Goal: Task Accomplishment & Management: Manage account settings

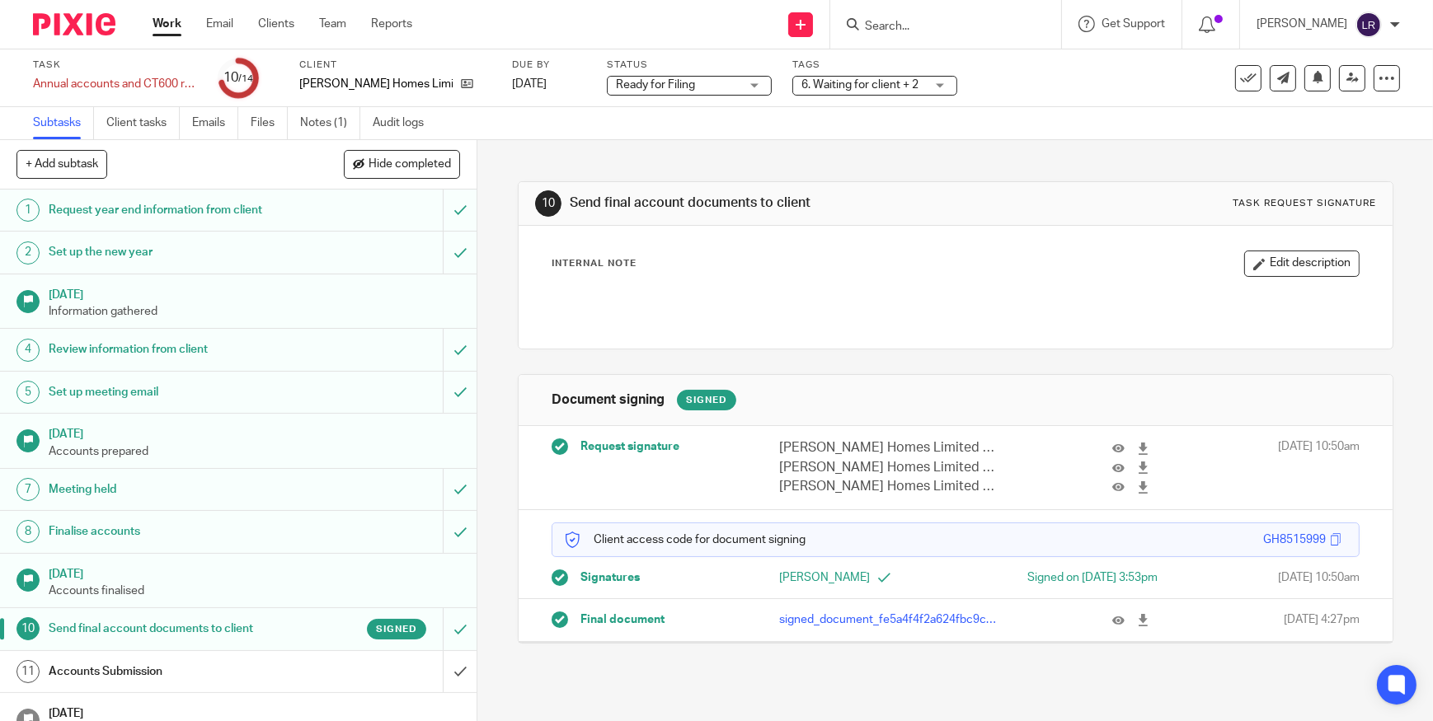
scroll to position [110, 0]
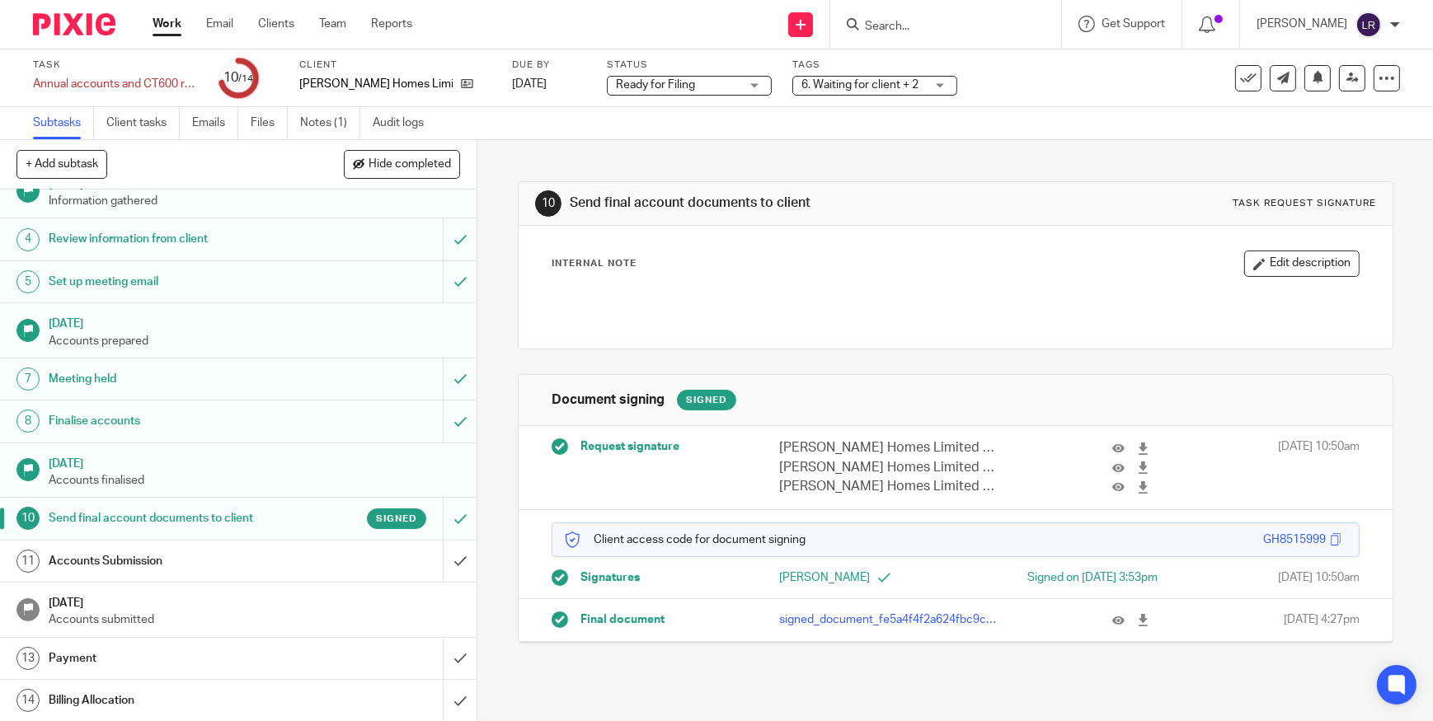
click at [300, 519] on div "Signed" at bounding box center [363, 519] width 126 height 21
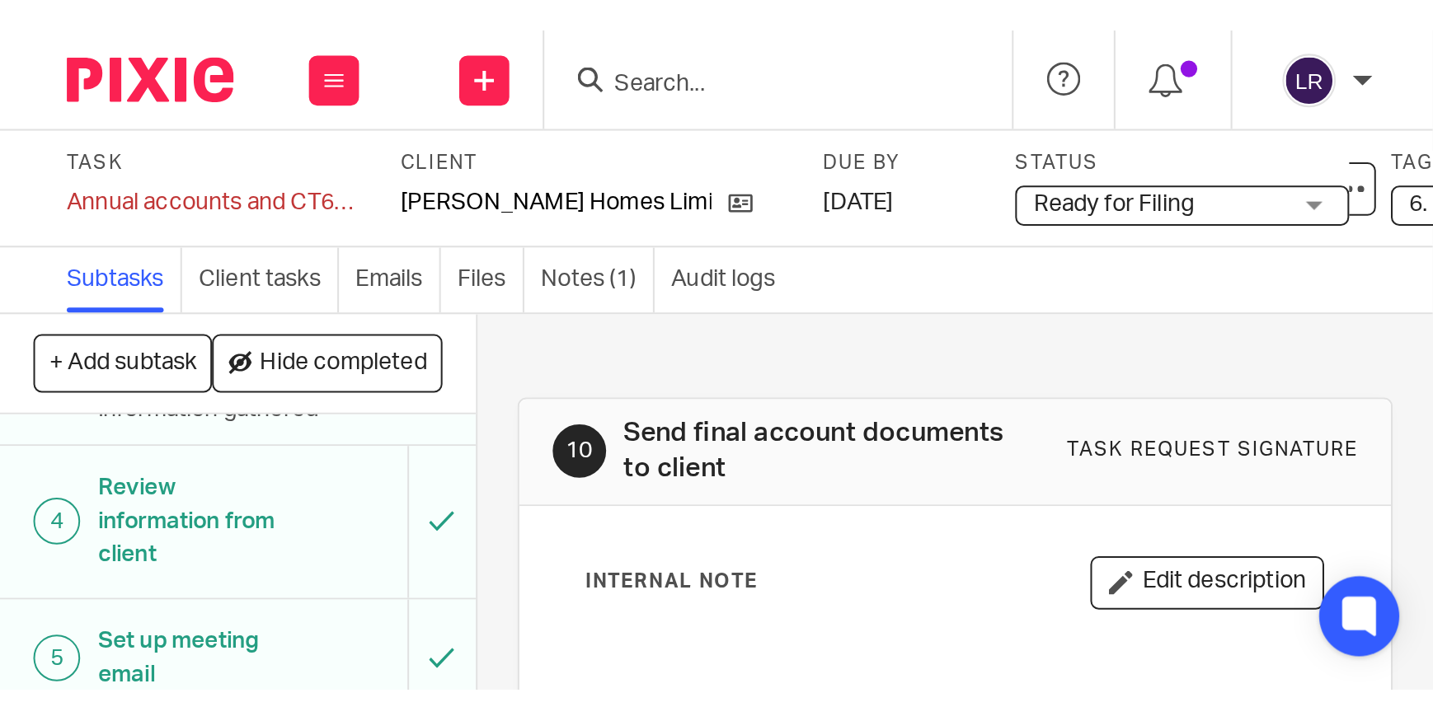
scroll to position [108, 0]
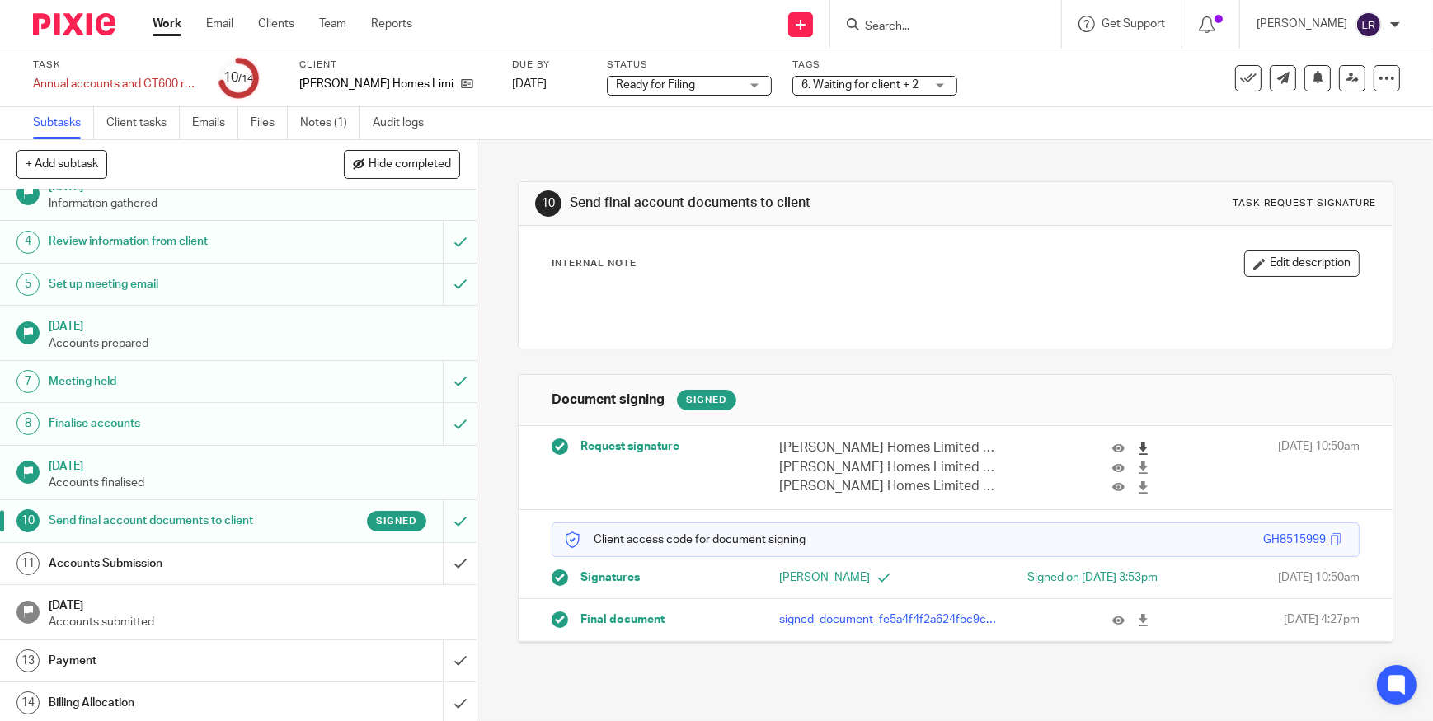
click at [1137, 446] on icon at bounding box center [1143, 449] width 12 height 12
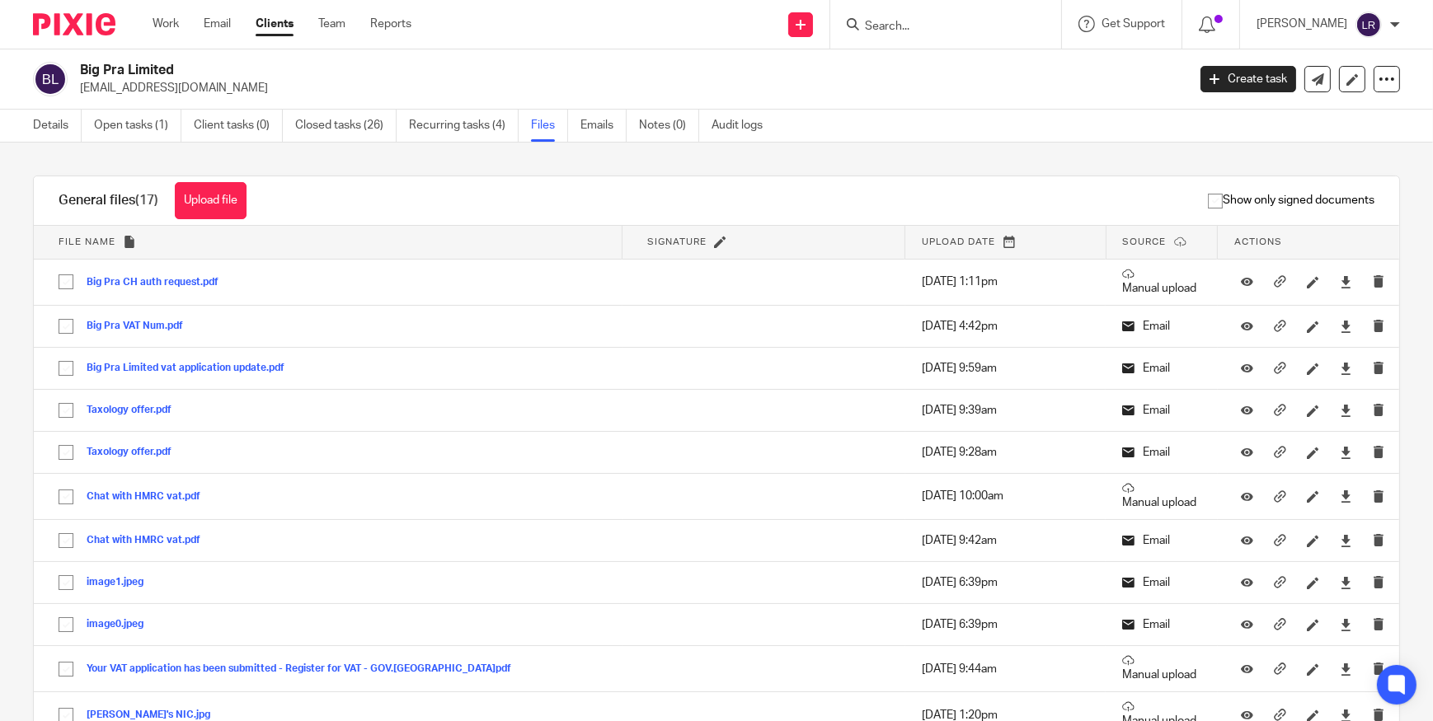
scroll to position [58, 0]
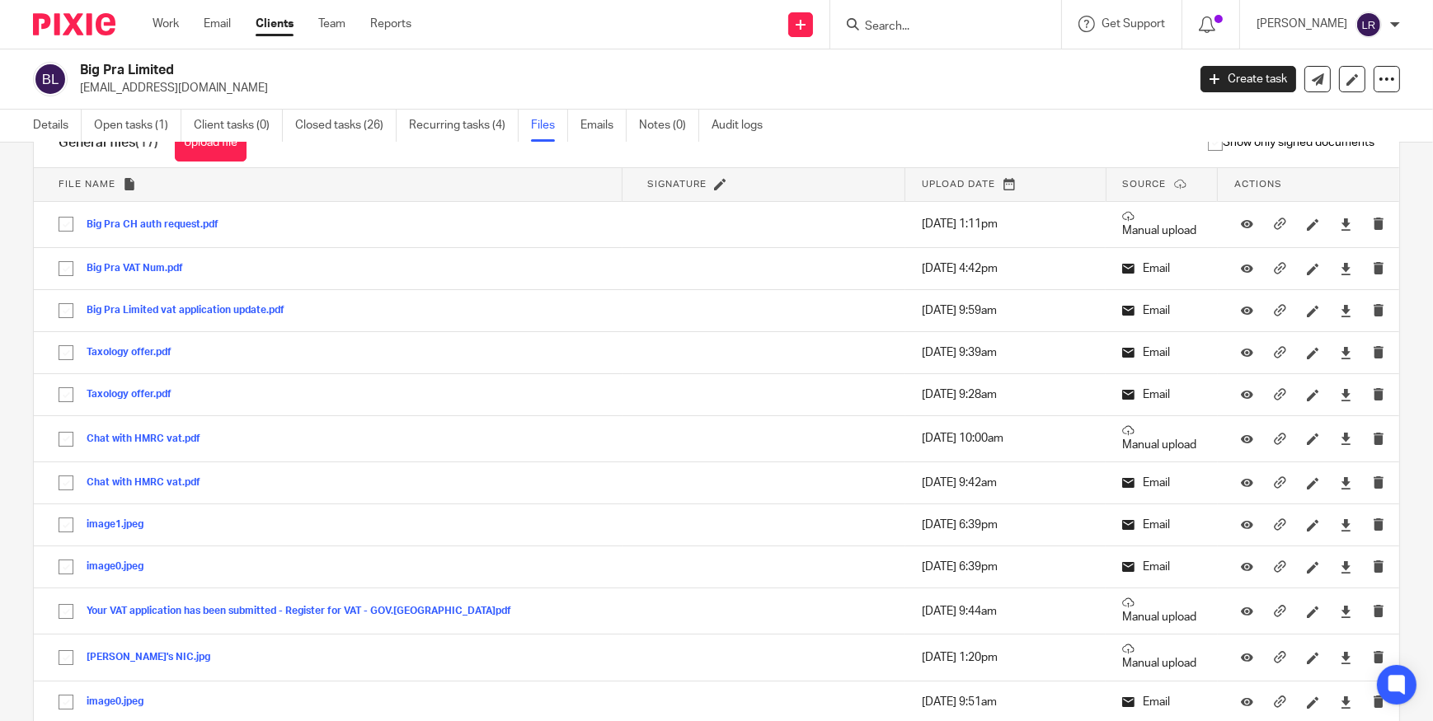
click at [897, 24] on input "Search" at bounding box center [937, 27] width 148 height 15
click at [74, 28] on img at bounding box center [74, 24] width 82 height 22
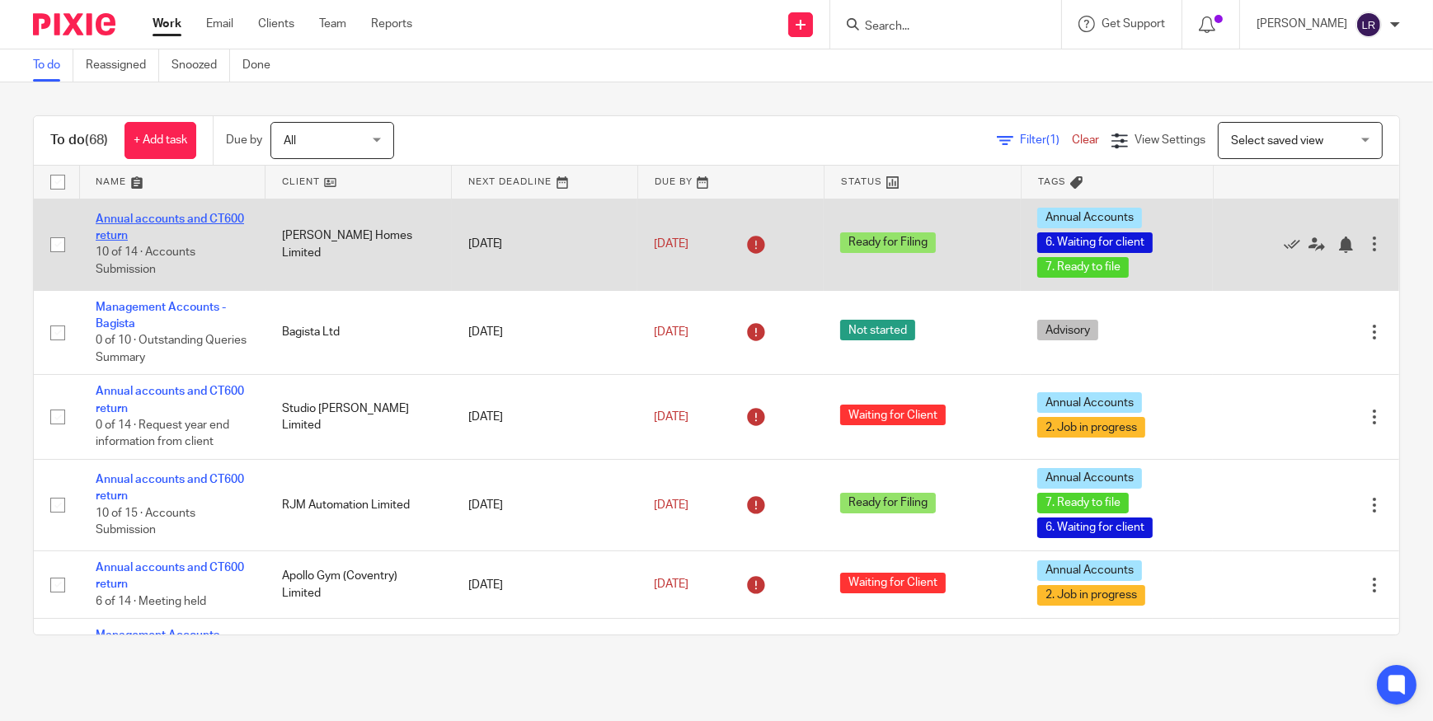
click at [149, 214] on link "Annual accounts and CT600 return" at bounding box center [170, 228] width 148 height 28
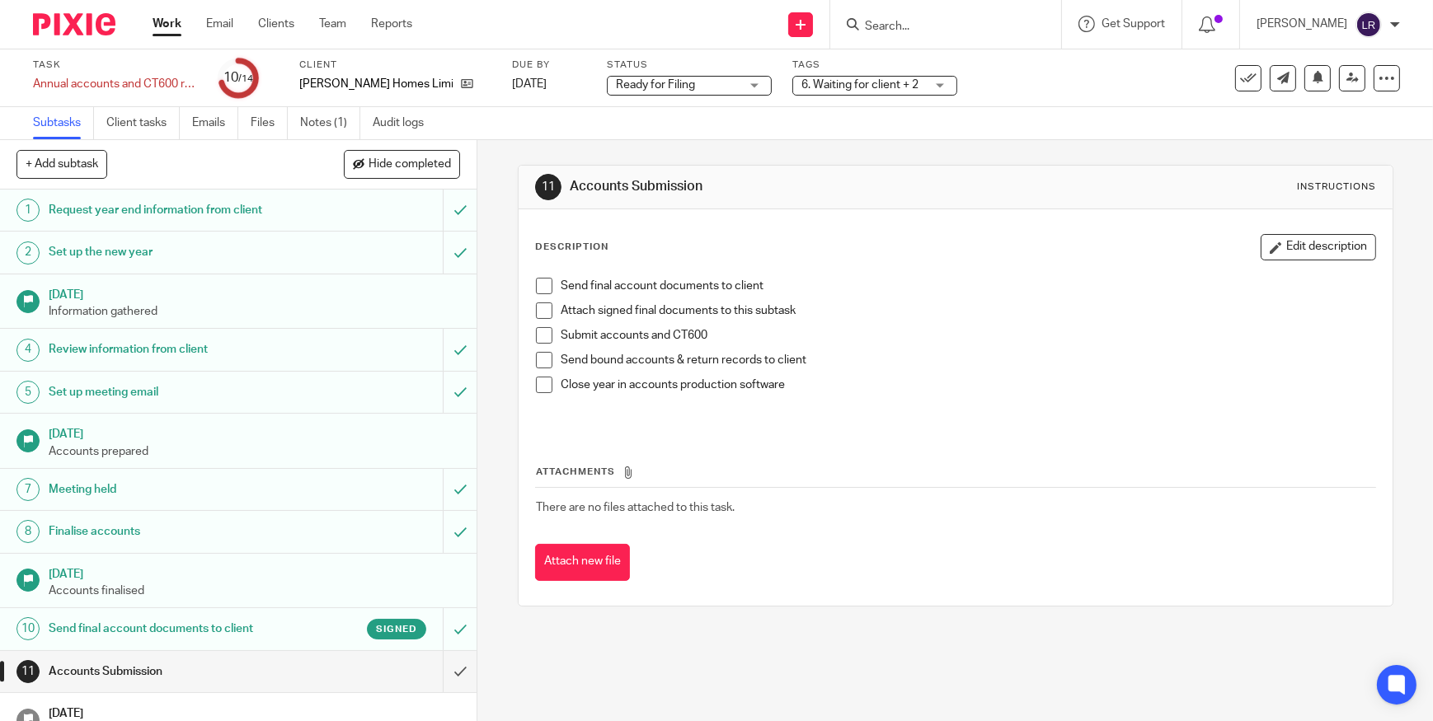
click at [635, 90] on span "Ready for Filing" at bounding box center [678, 85] width 124 height 17
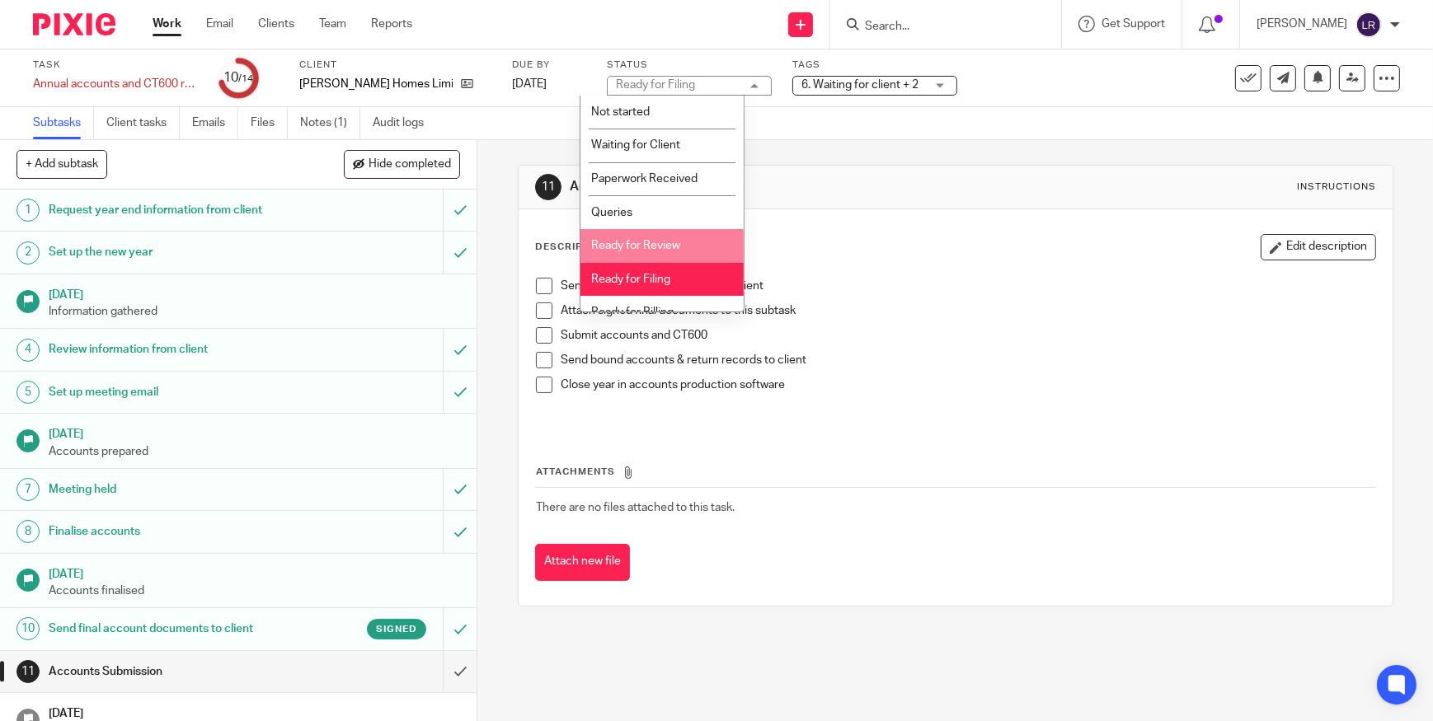
scroll to position [16, 0]
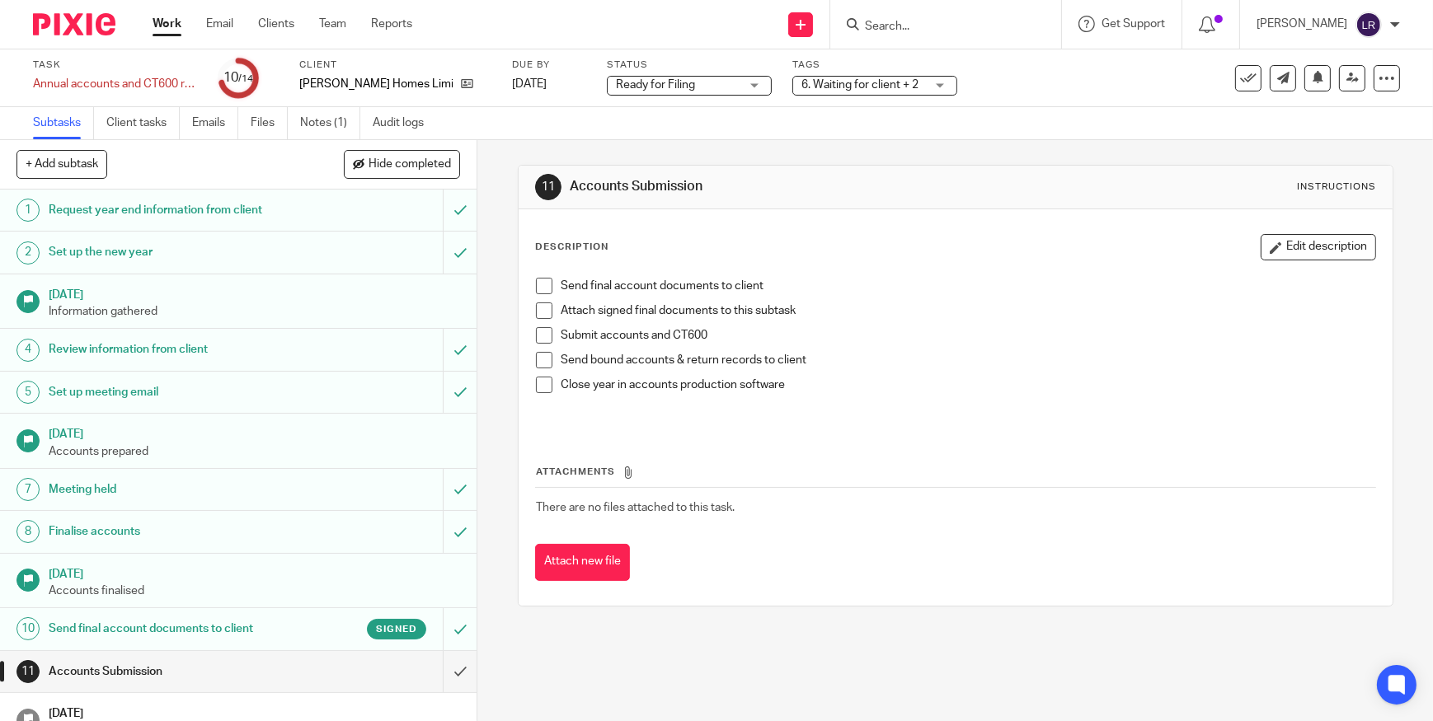
click at [825, 646] on div "11 Accounts Submission Instructions Description Edit description Send final acc…" at bounding box center [955, 430] width 956 height 581
click at [834, 87] on span "6. Waiting for client + 2" at bounding box center [859, 85] width 117 height 12
click at [660, 83] on span "Ready for Filing" at bounding box center [655, 85] width 79 height 12
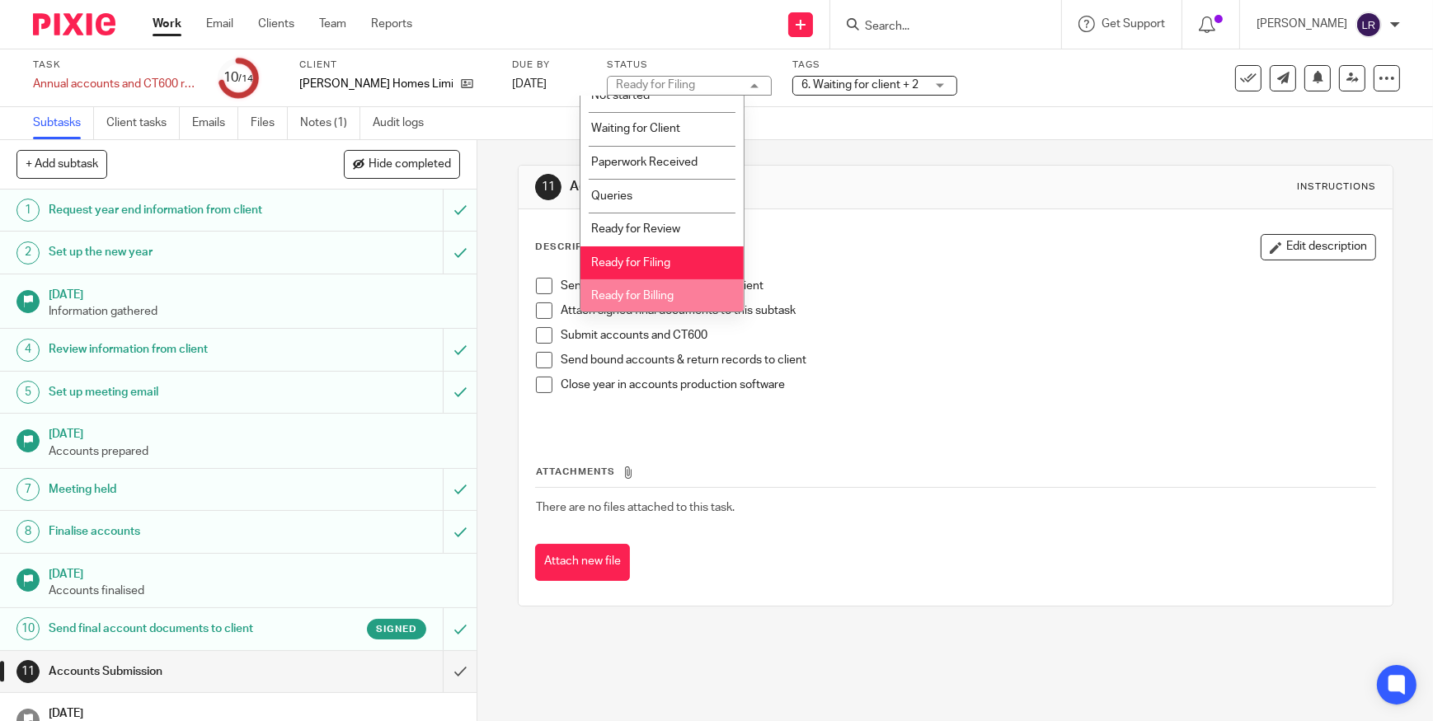
click at [669, 290] on span "Ready for Billing" at bounding box center [632, 296] width 82 height 12
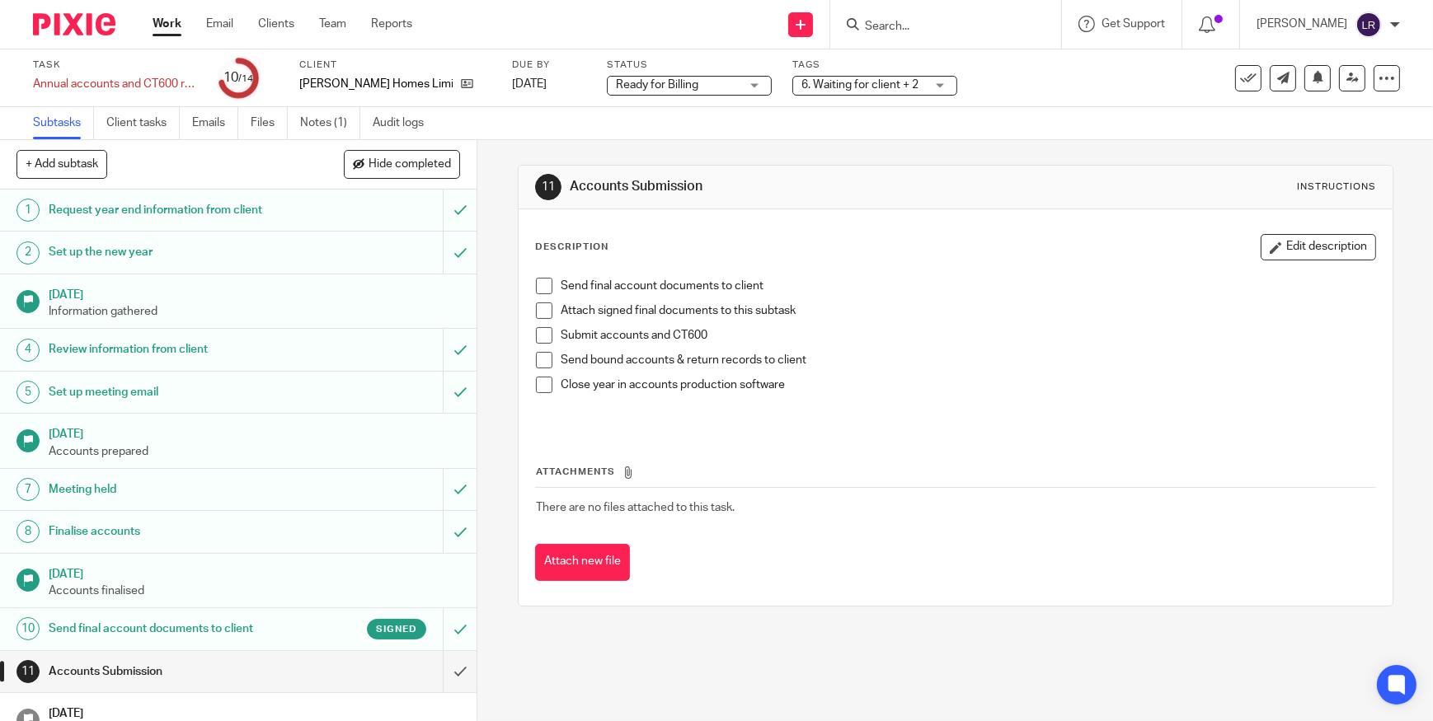
click at [813, 85] on span "6. Waiting for client + 2" at bounding box center [859, 85] width 117 height 12
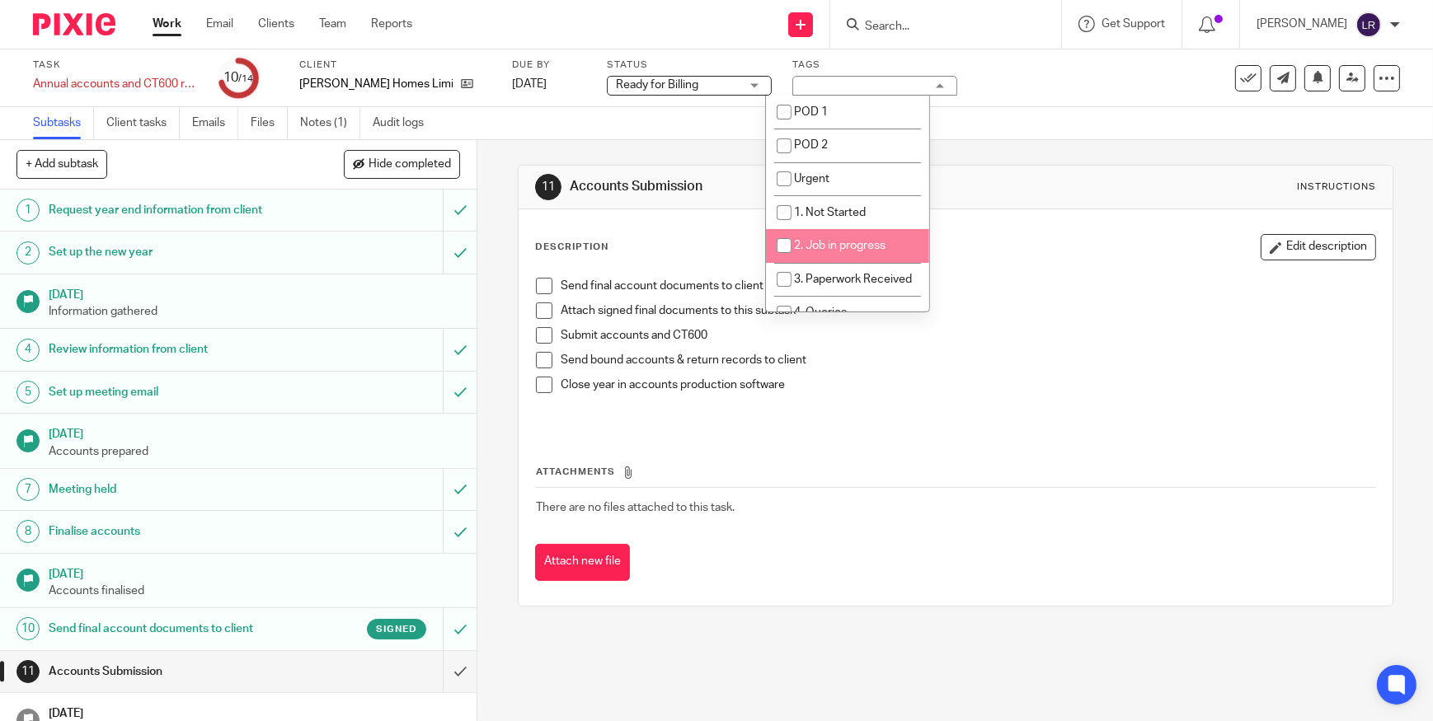
scroll to position [149, 0]
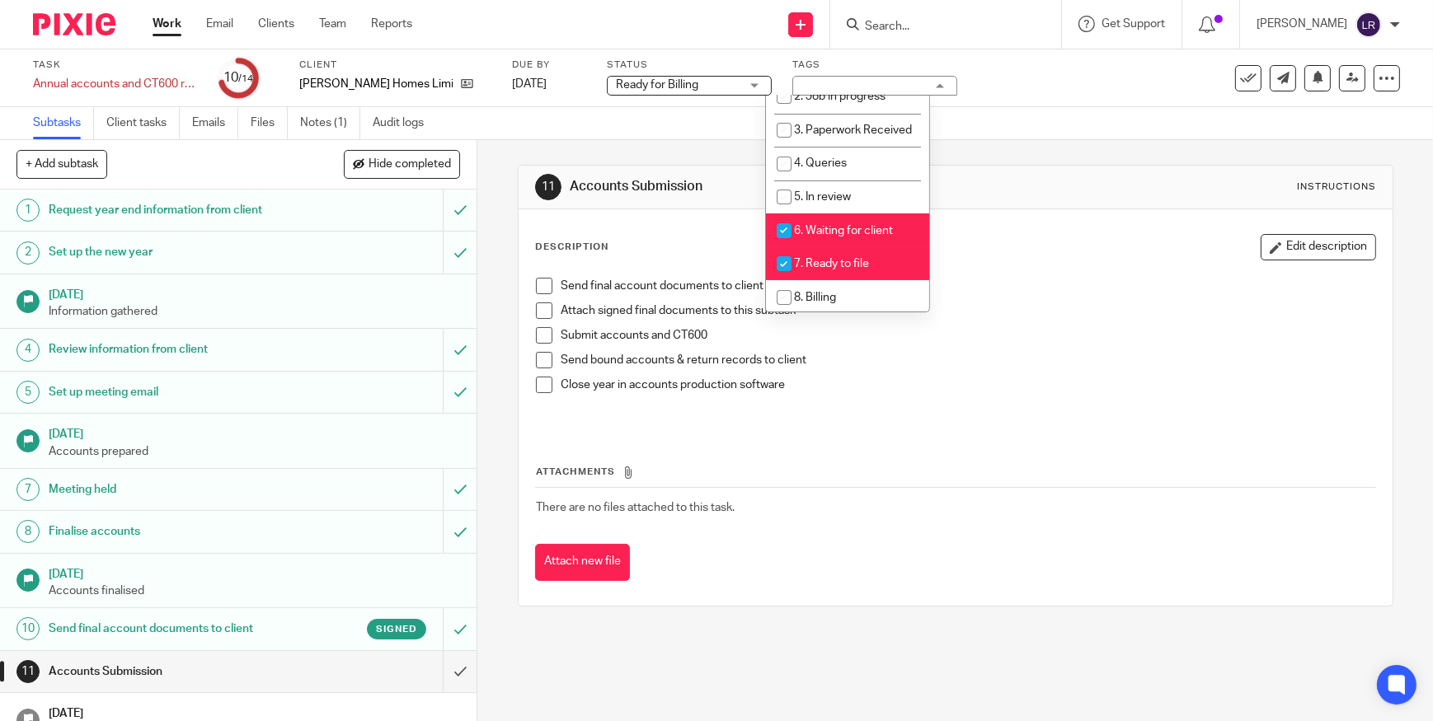
click at [834, 237] on span "6. Waiting for client" at bounding box center [843, 231] width 99 height 12
checkbox input "false"
click at [840, 266] on li "7. Ready to file" at bounding box center [847, 264] width 163 height 34
checkbox input "false"
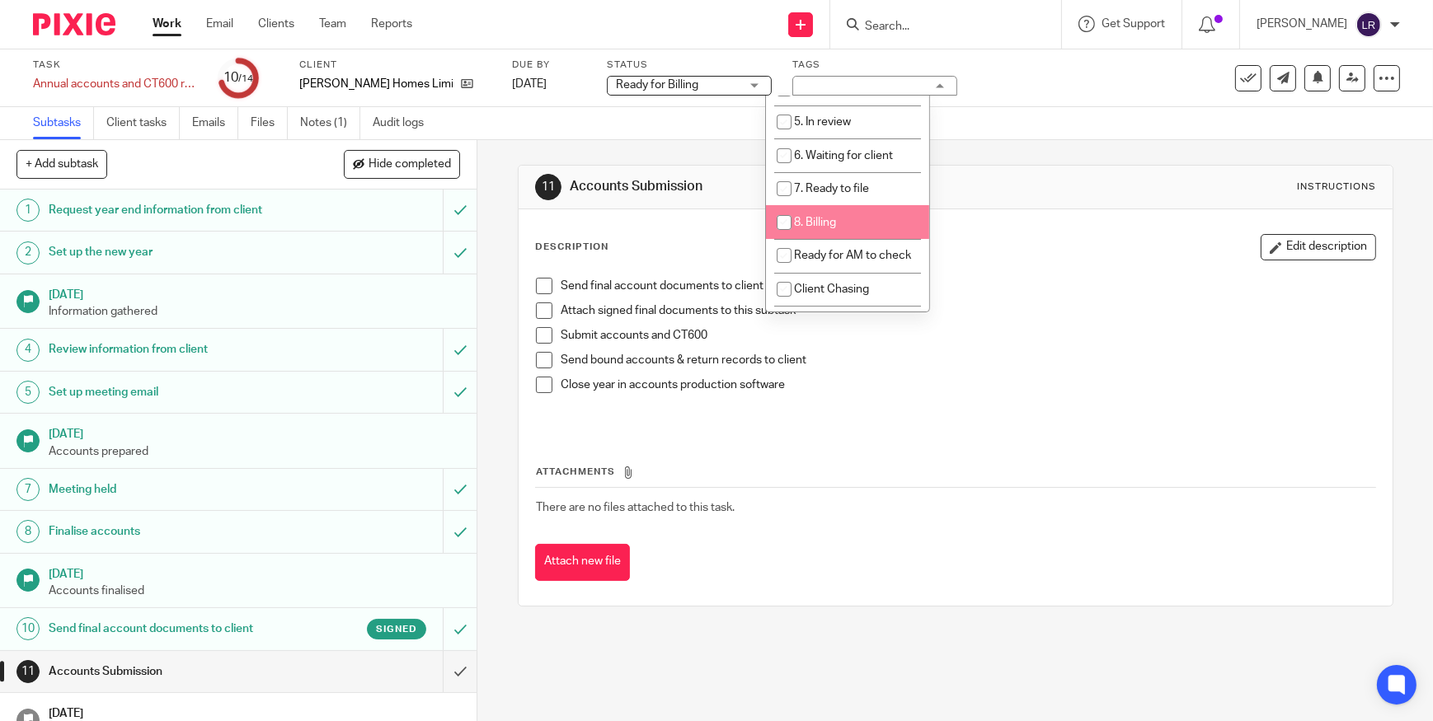
click at [826, 239] on li "8. Billing" at bounding box center [847, 222] width 163 height 34
checkbox input "true"
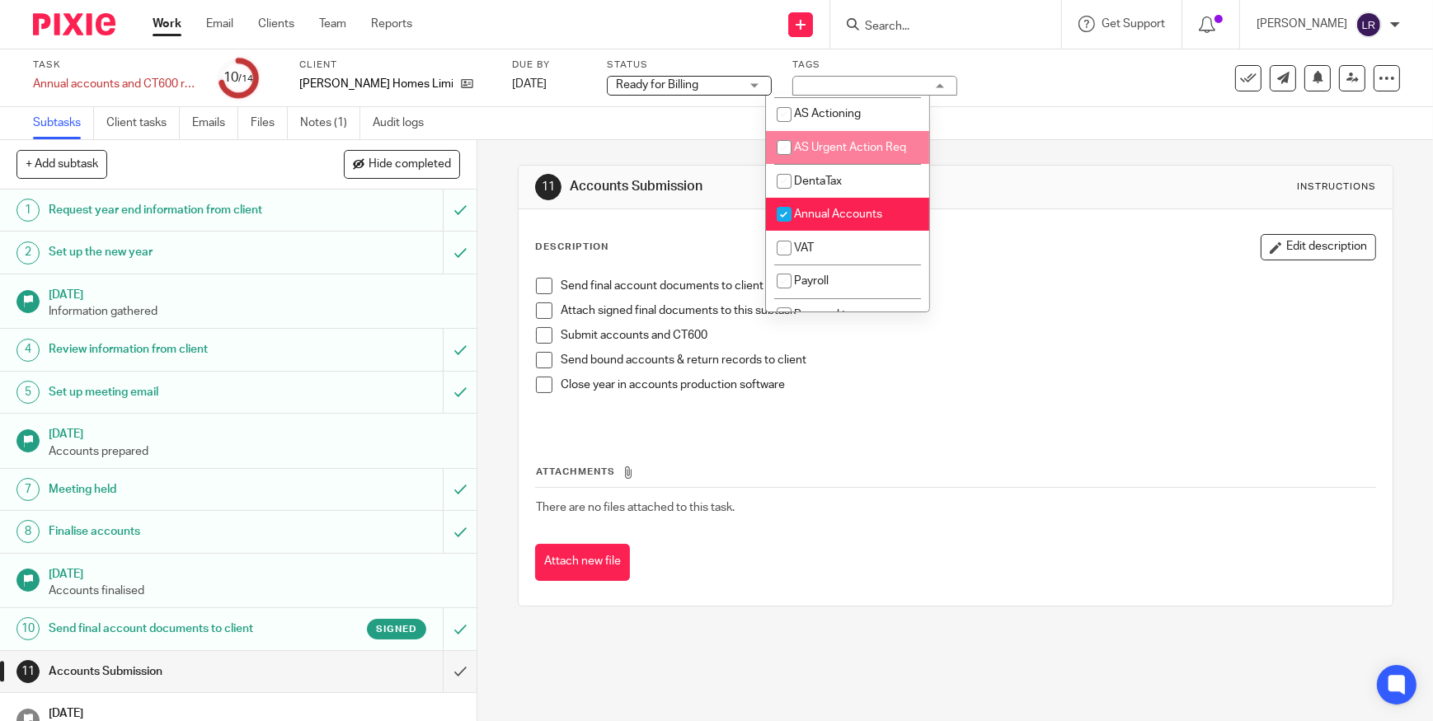
scroll to position [524, 0]
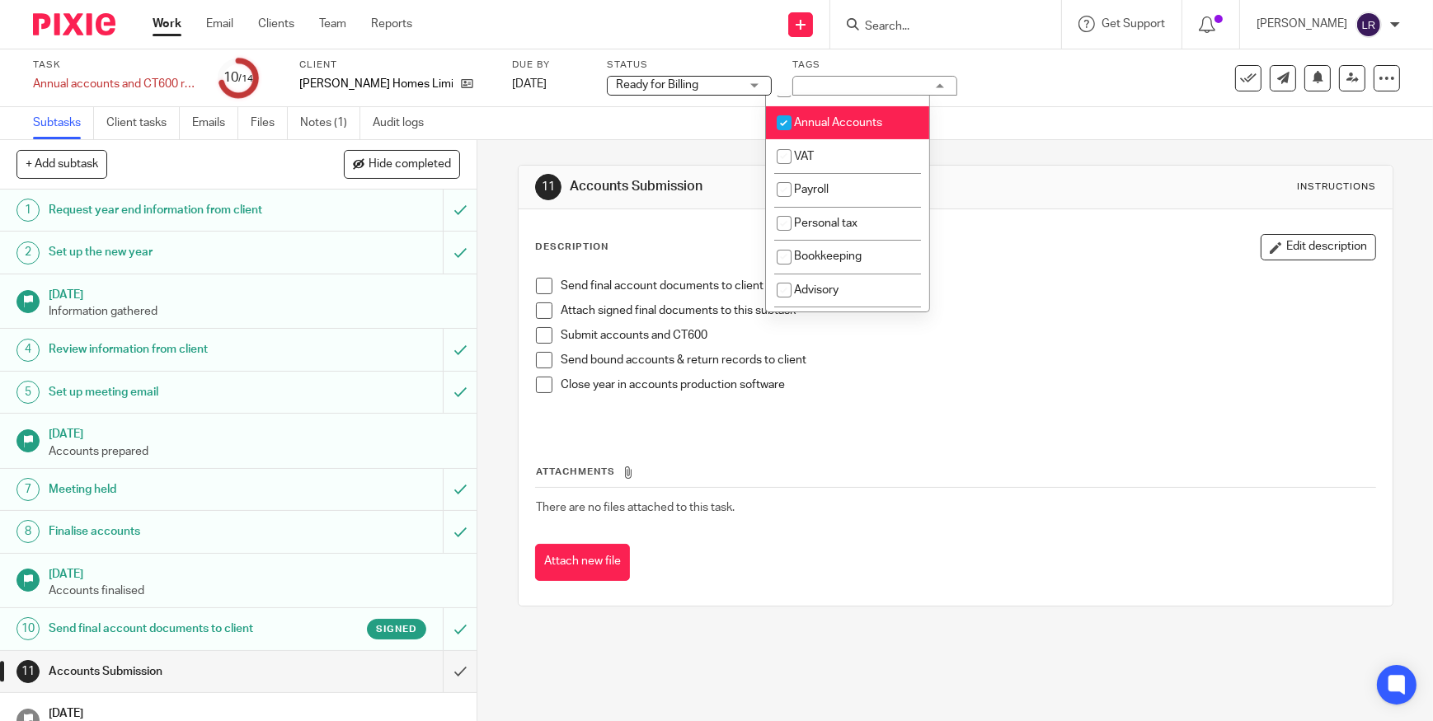
click at [989, 126] on div "Subtasks Client tasks Emails Files Notes (1) Audit logs" at bounding box center [716, 123] width 1433 height 33
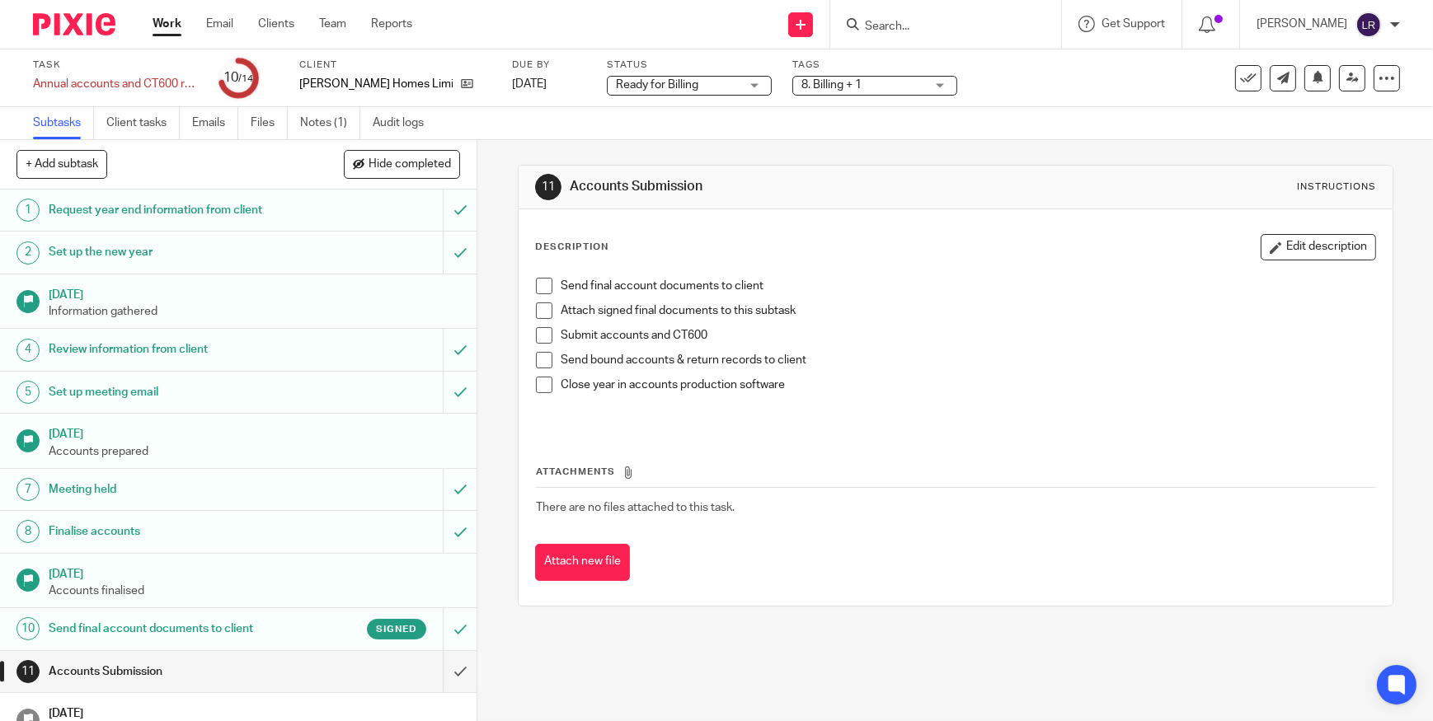
click at [840, 96] on div "Tags 8. Billing + 1 POD 1 POD 2 Urgent 1. Not Started 2. Job in progress 3. Pap…" at bounding box center [874, 79] width 165 height 40
click at [841, 90] on span "8. Billing + 1" at bounding box center [863, 85] width 124 height 17
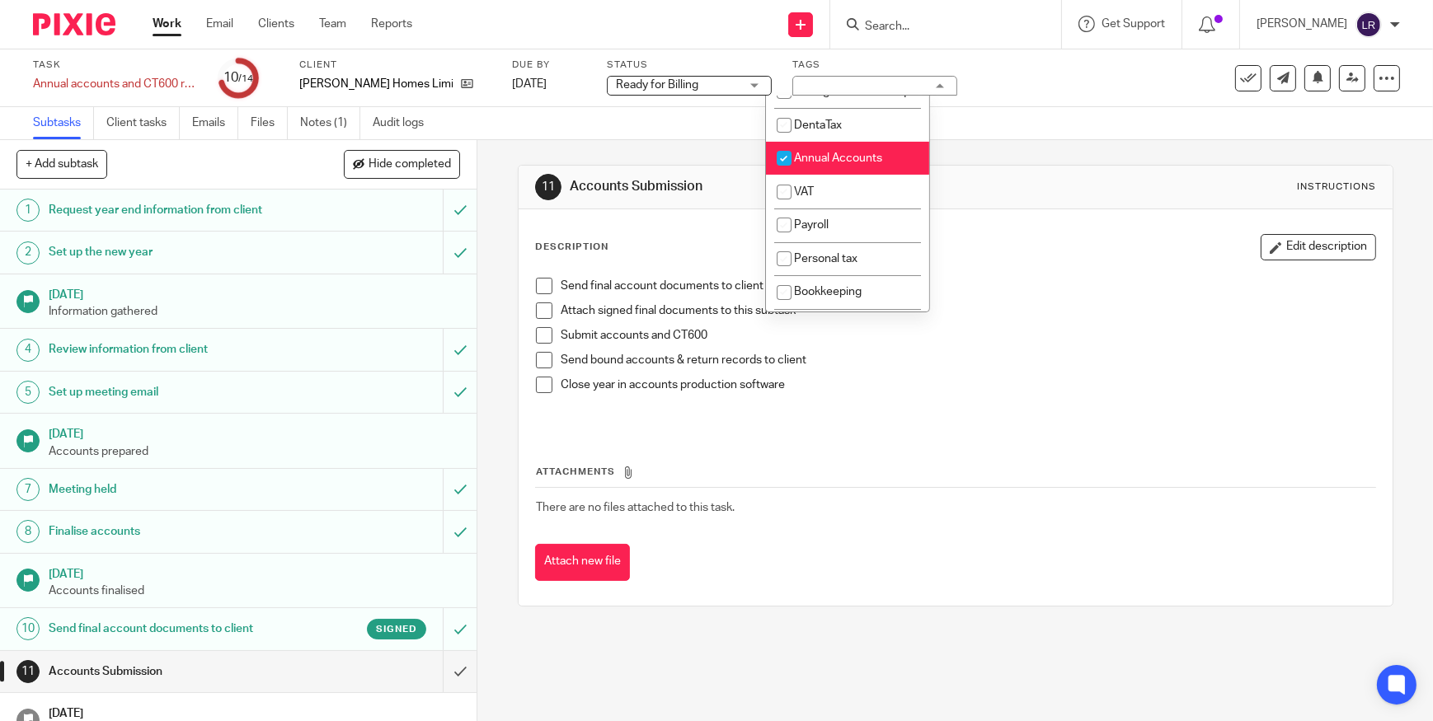
scroll to position [524, 0]
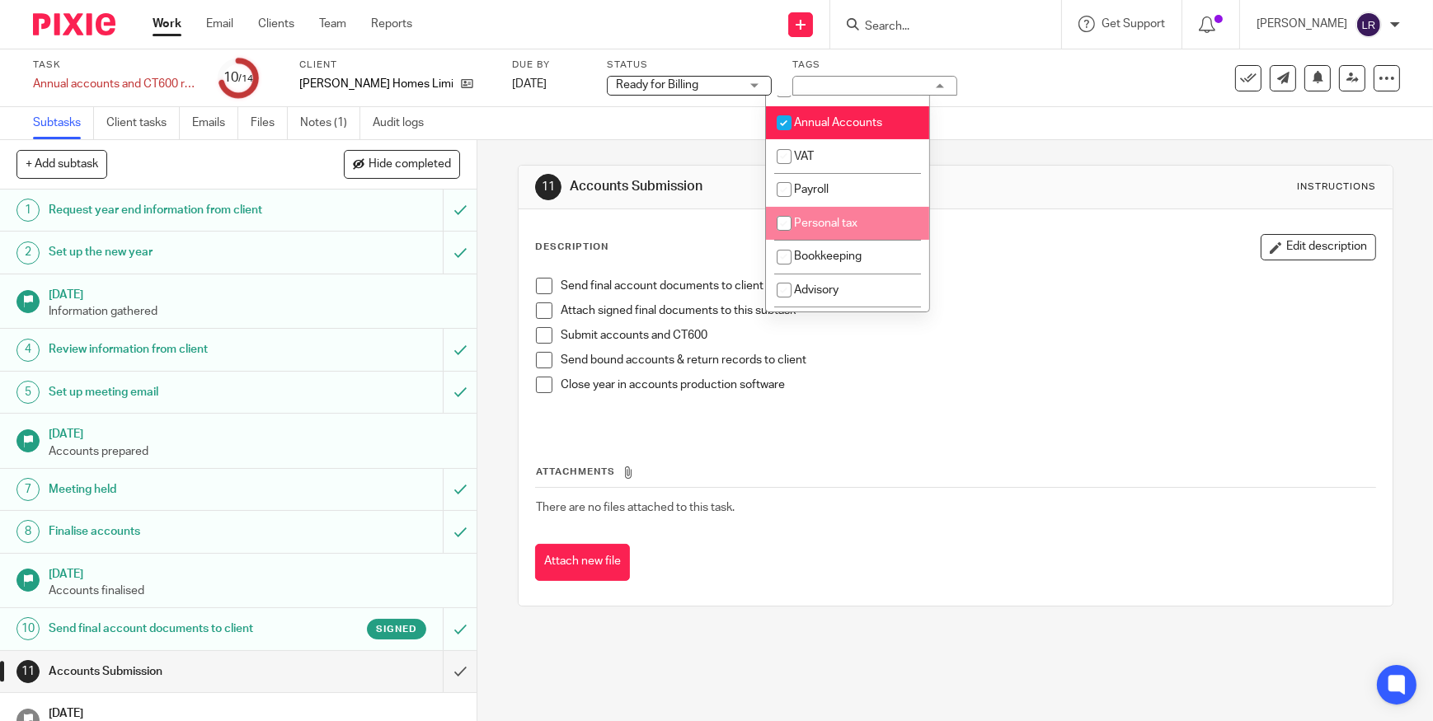
click at [872, 625] on div "11 Accounts Submission Instructions Description Edit description Send final acc…" at bounding box center [956, 385] width 876 height 491
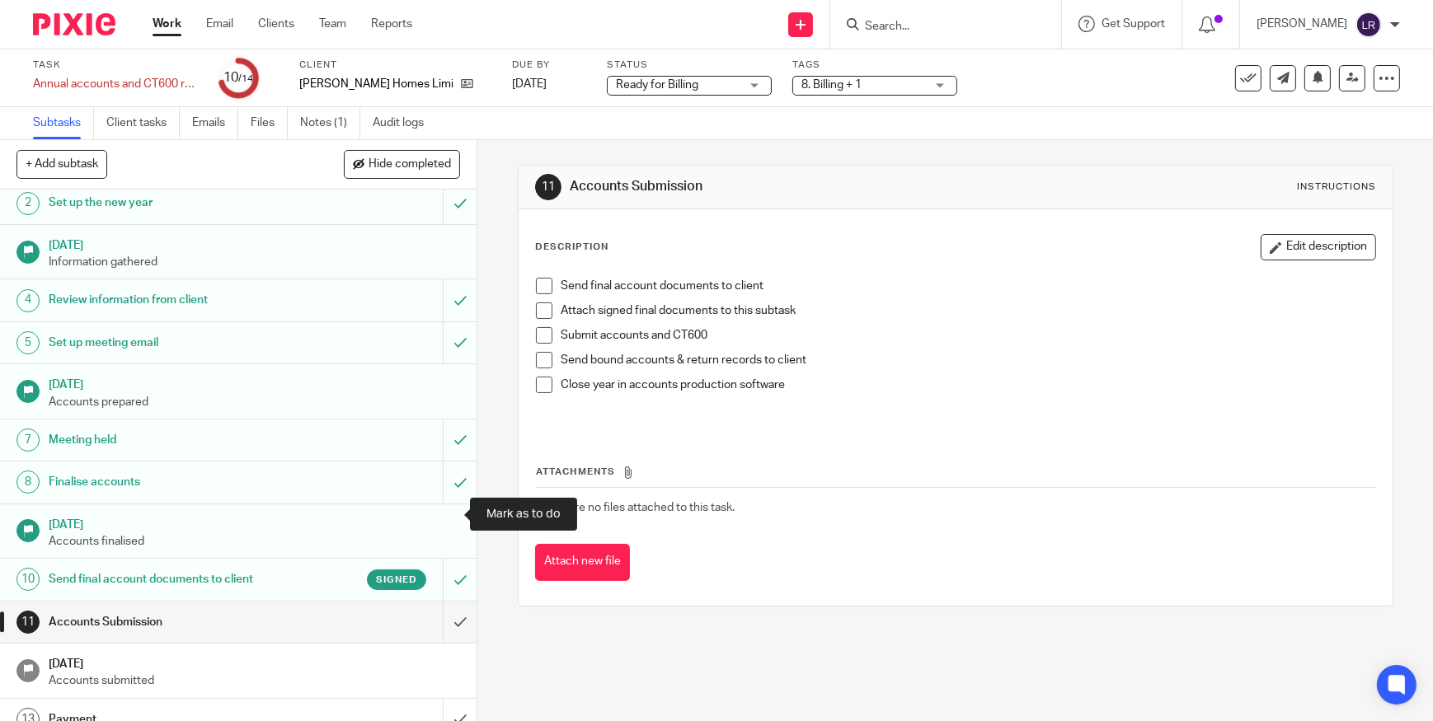
scroll to position [110, 0]
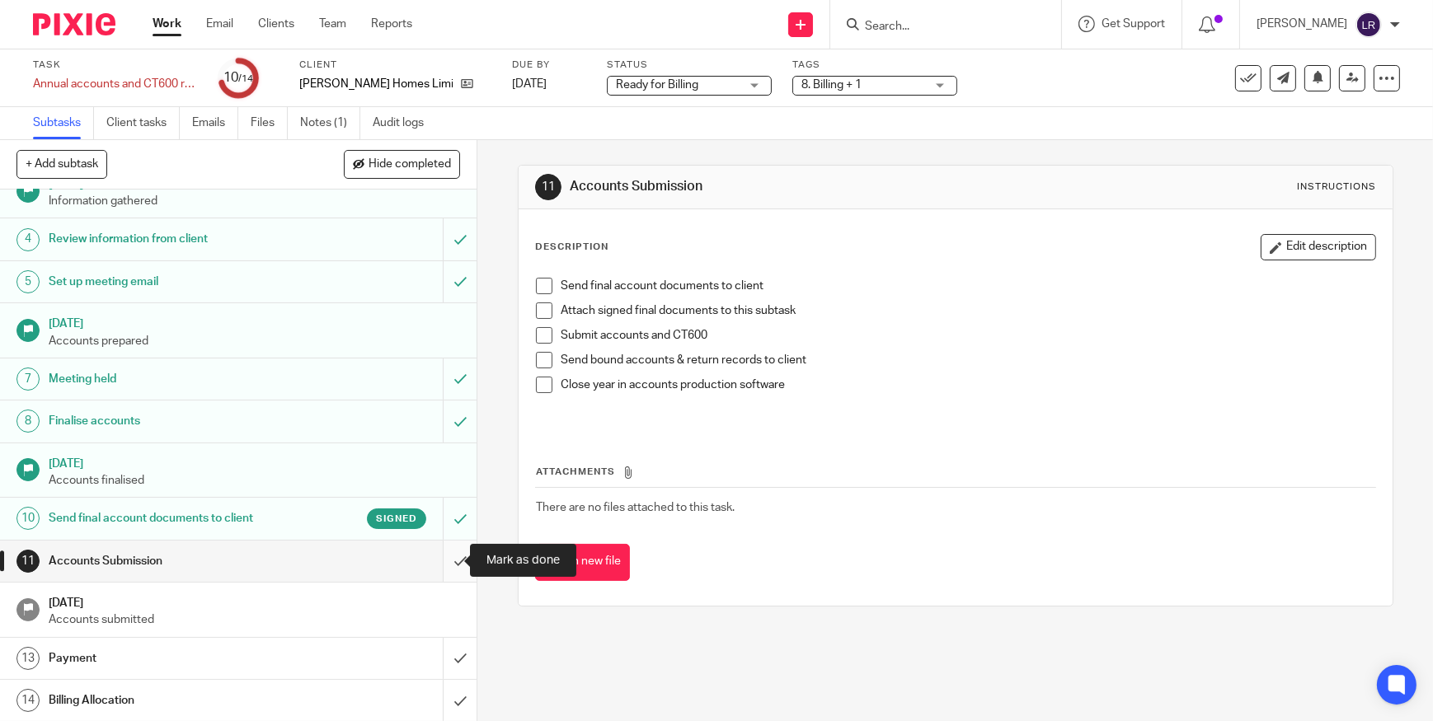
click at [443, 560] on input "submit" at bounding box center [238, 561] width 477 height 41
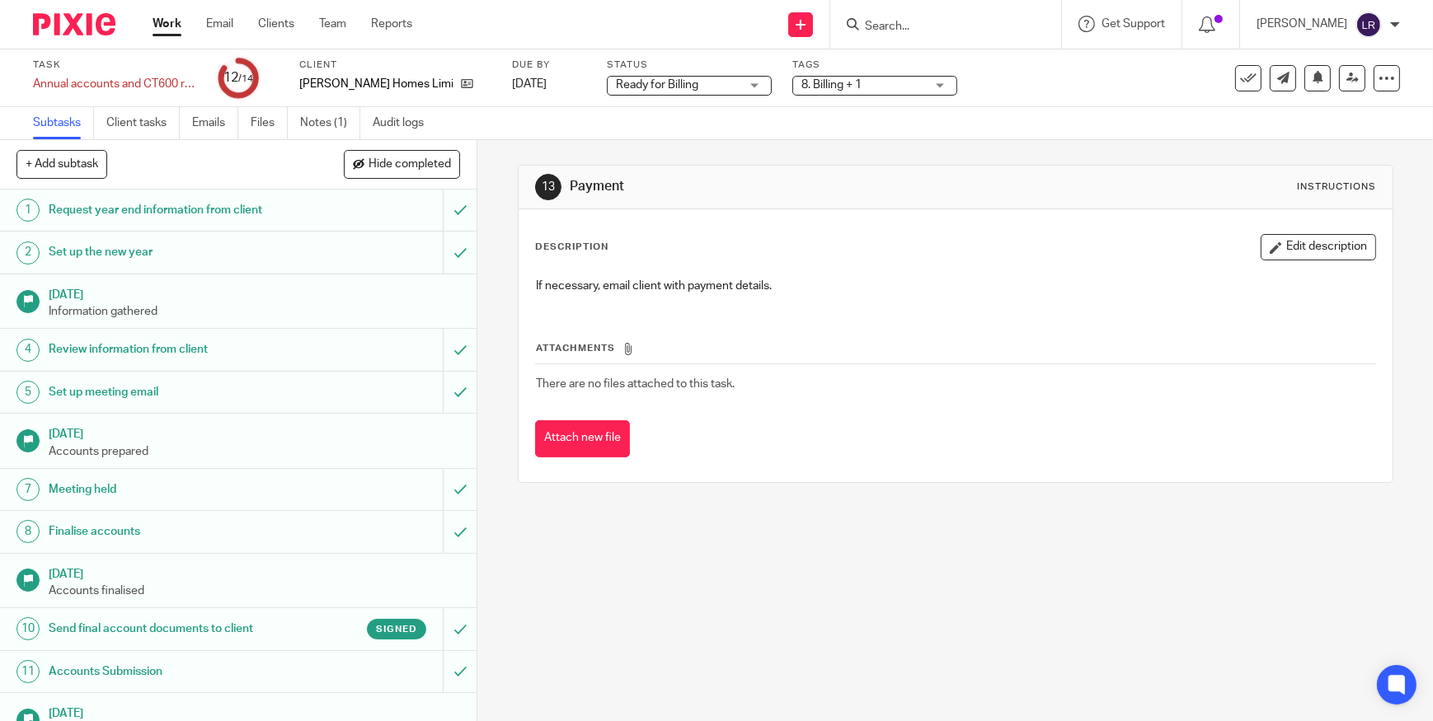
click at [819, 80] on span "8. Billing + 1" at bounding box center [831, 85] width 60 height 12
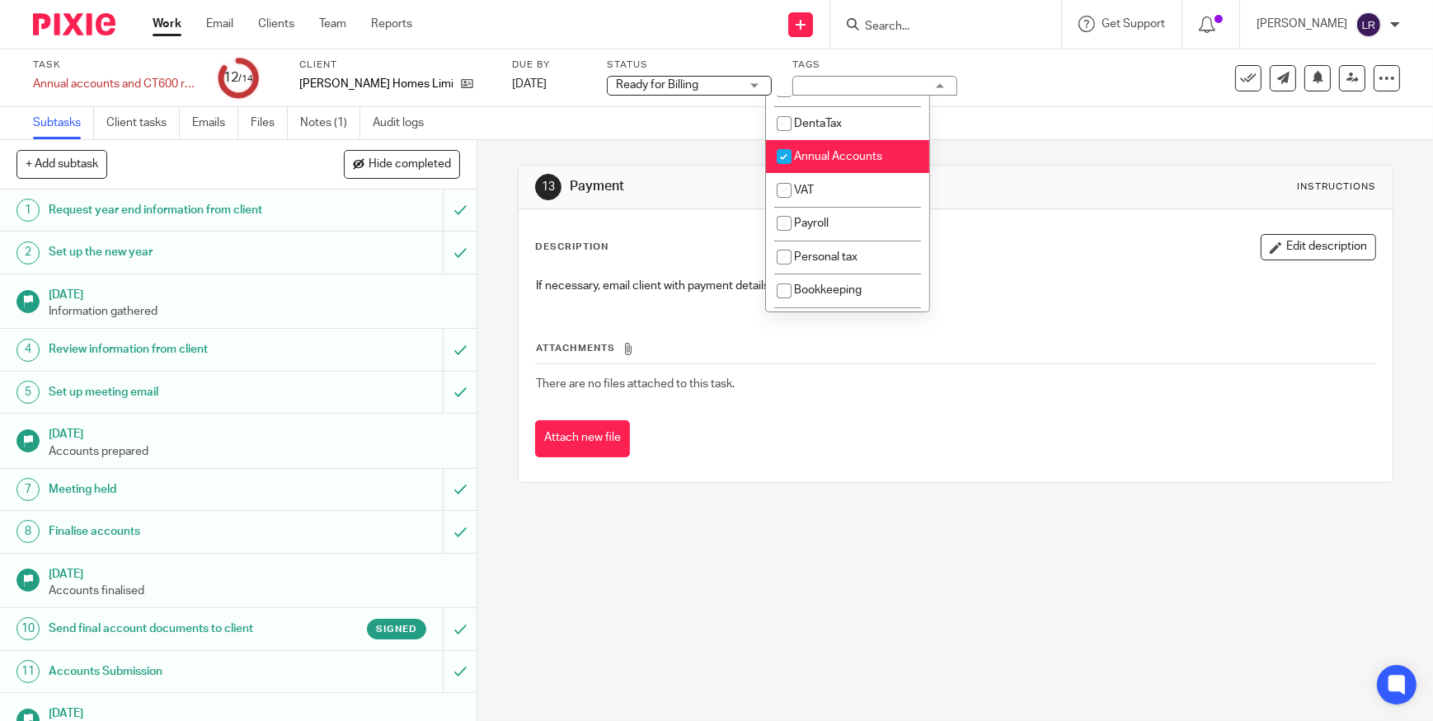
scroll to position [524, 0]
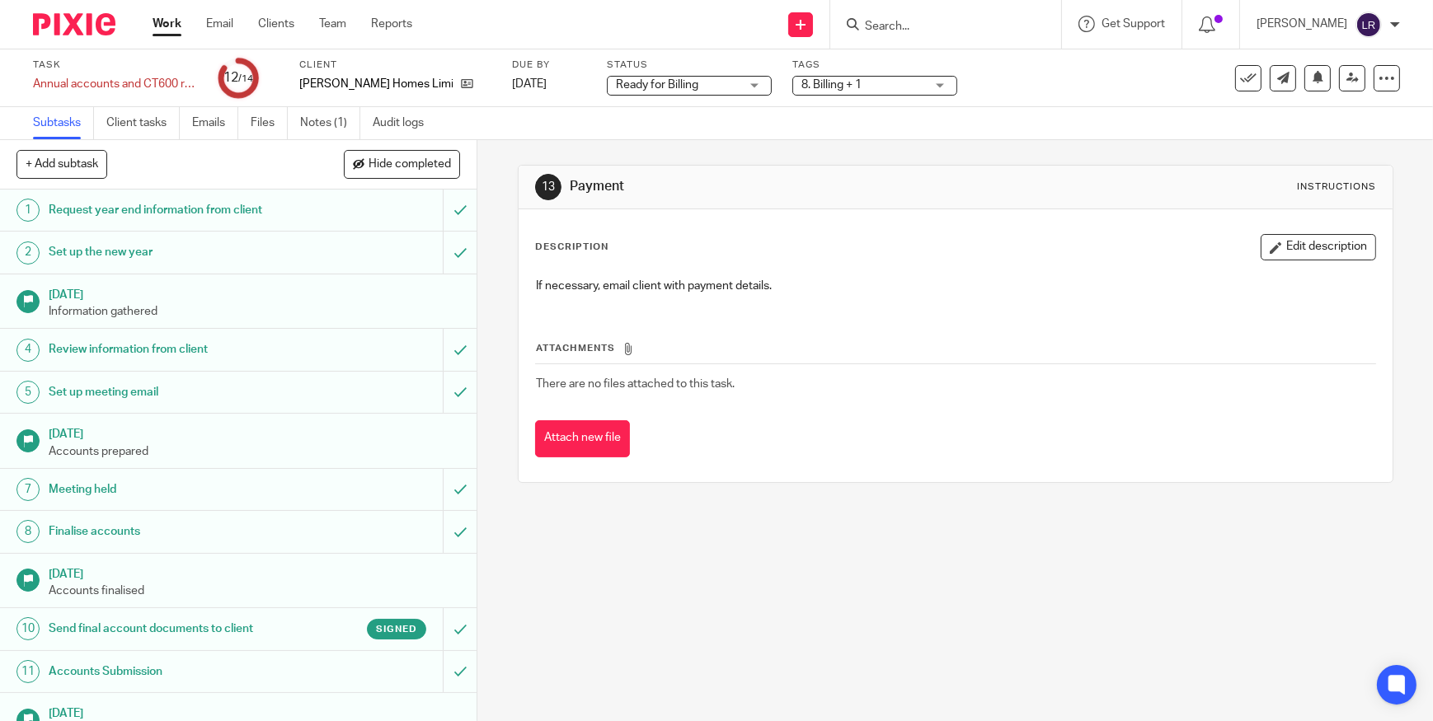
click at [842, 569] on div "13 Payment Instructions Description Edit description If necessary, email client…" at bounding box center [955, 430] width 956 height 581
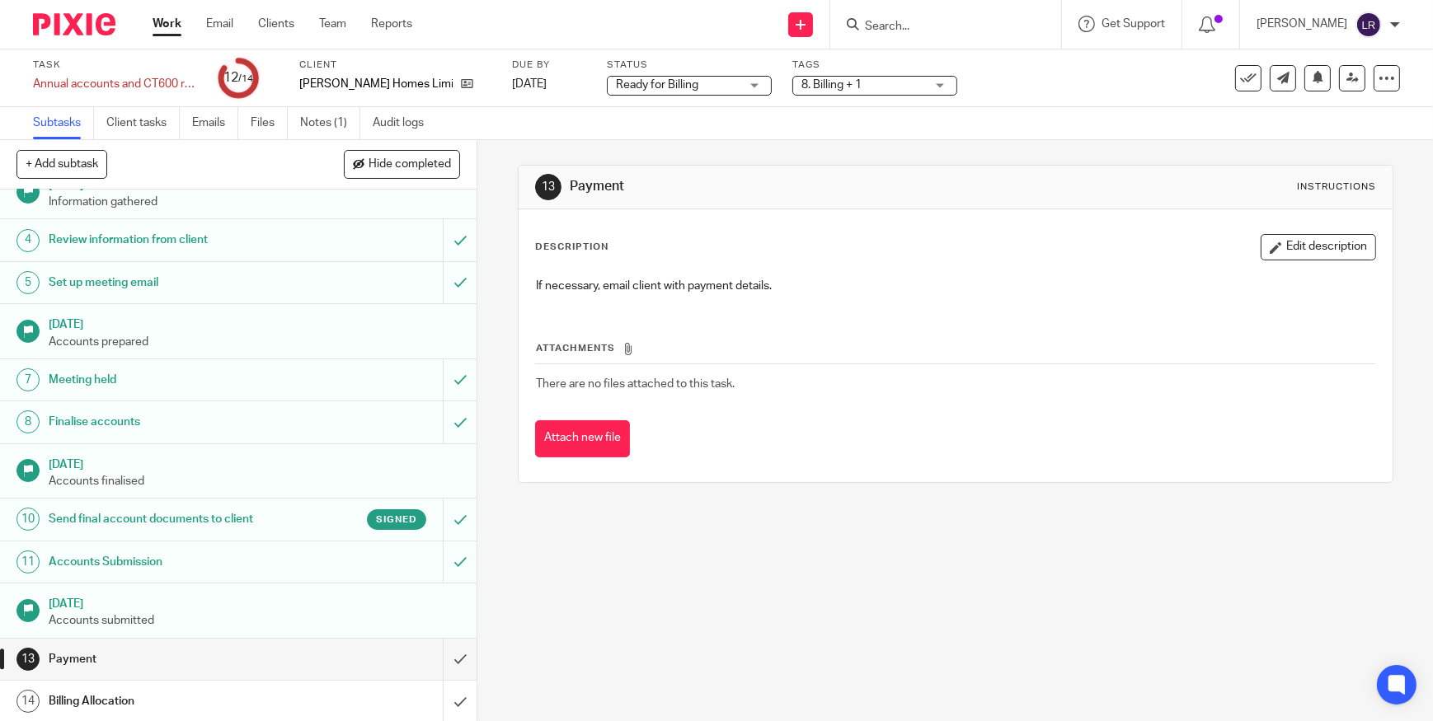
scroll to position [110, 0]
click at [444, 660] on input "submit" at bounding box center [238, 658] width 477 height 41
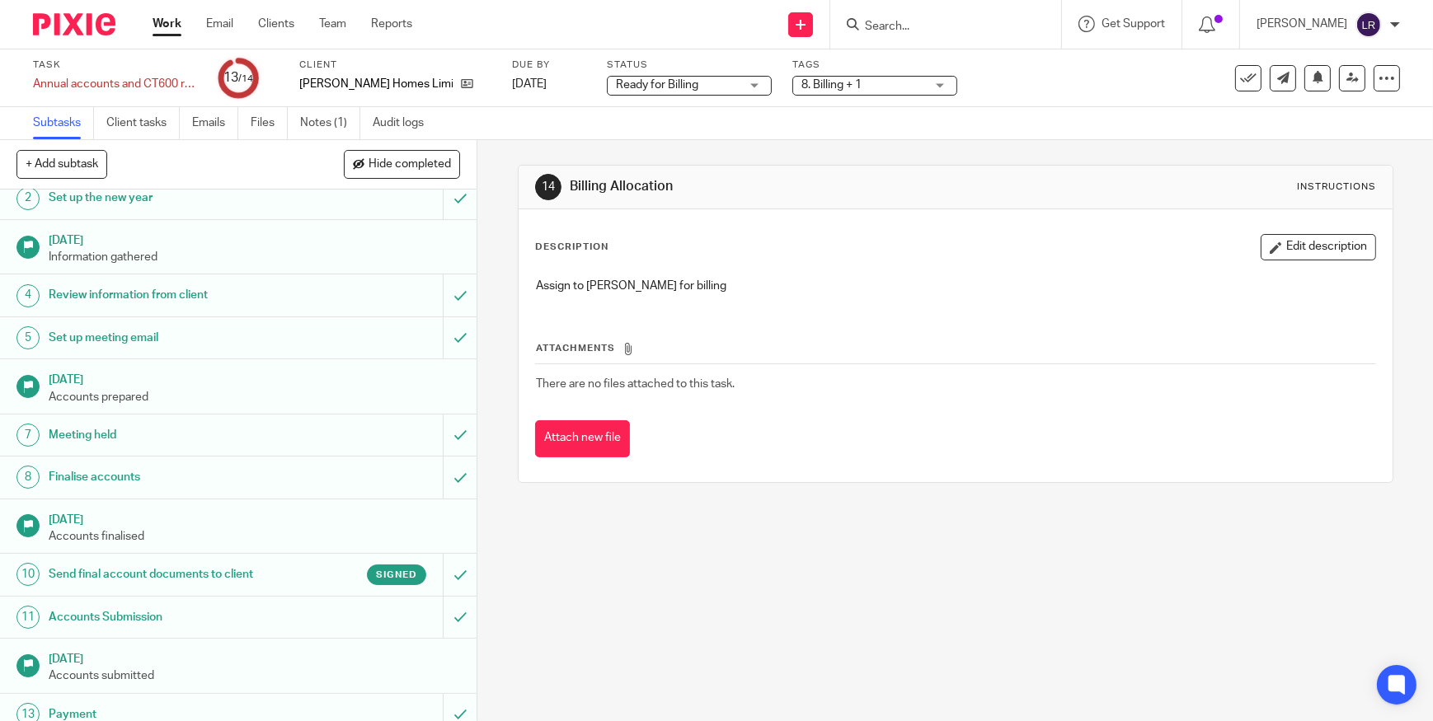
scroll to position [110, 0]
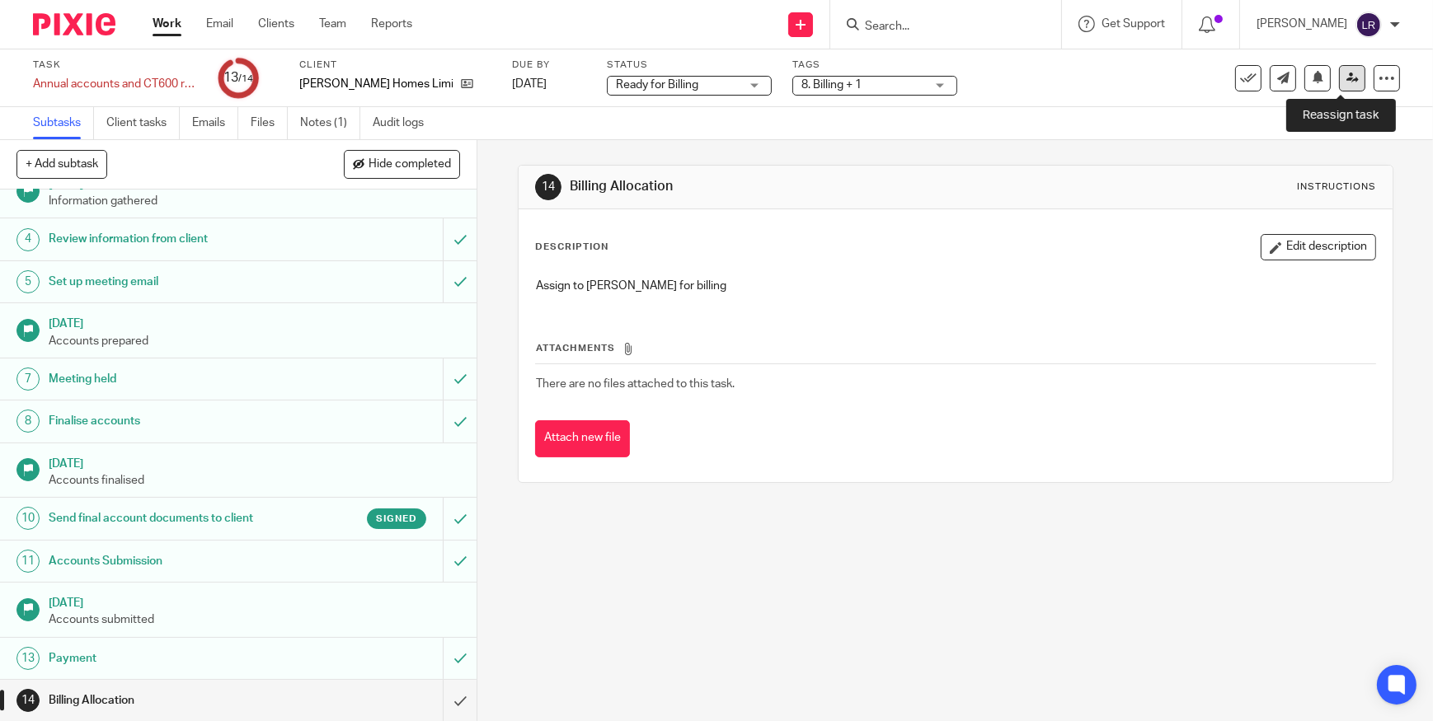
click at [1347, 81] on icon at bounding box center [1353, 78] width 12 height 12
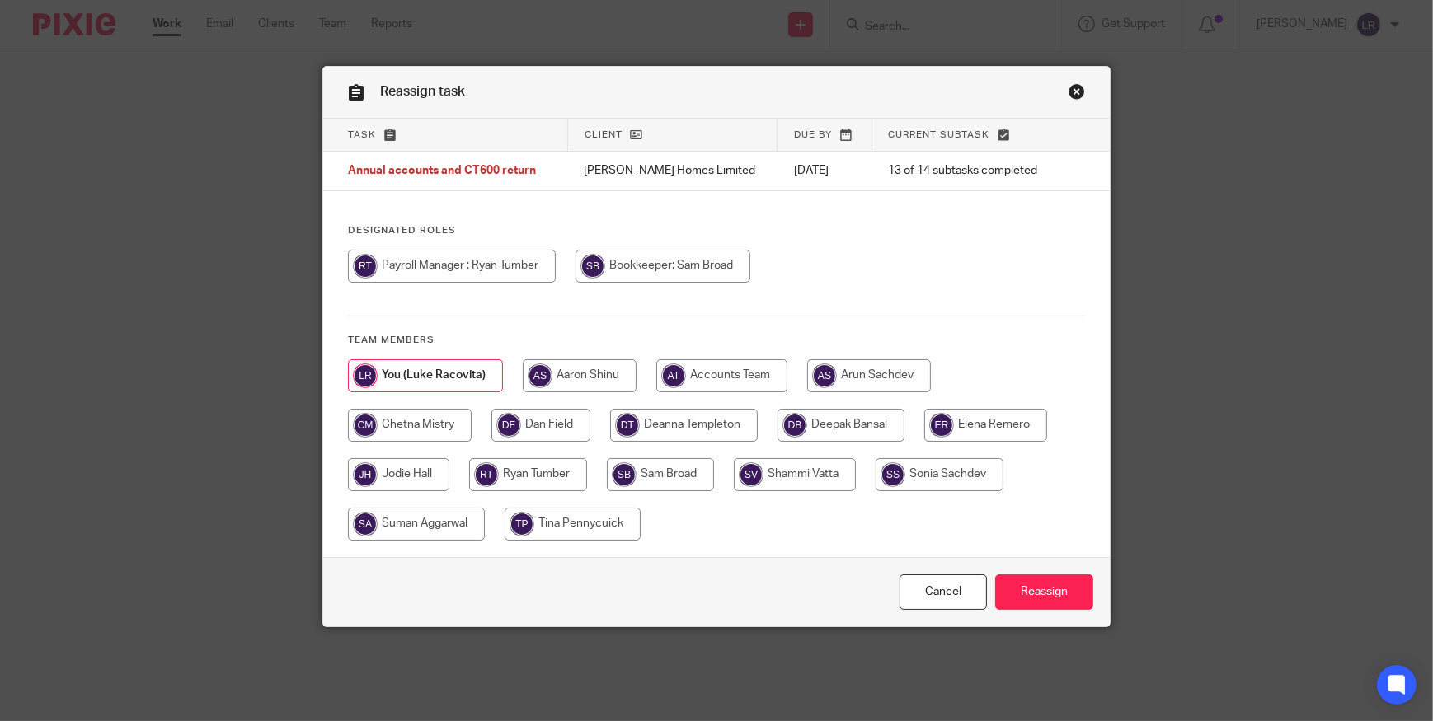
click at [695, 422] on input "radio" at bounding box center [684, 425] width 148 height 33
radio input "true"
click at [1039, 596] on input "Reassign" at bounding box center [1044, 592] width 98 height 35
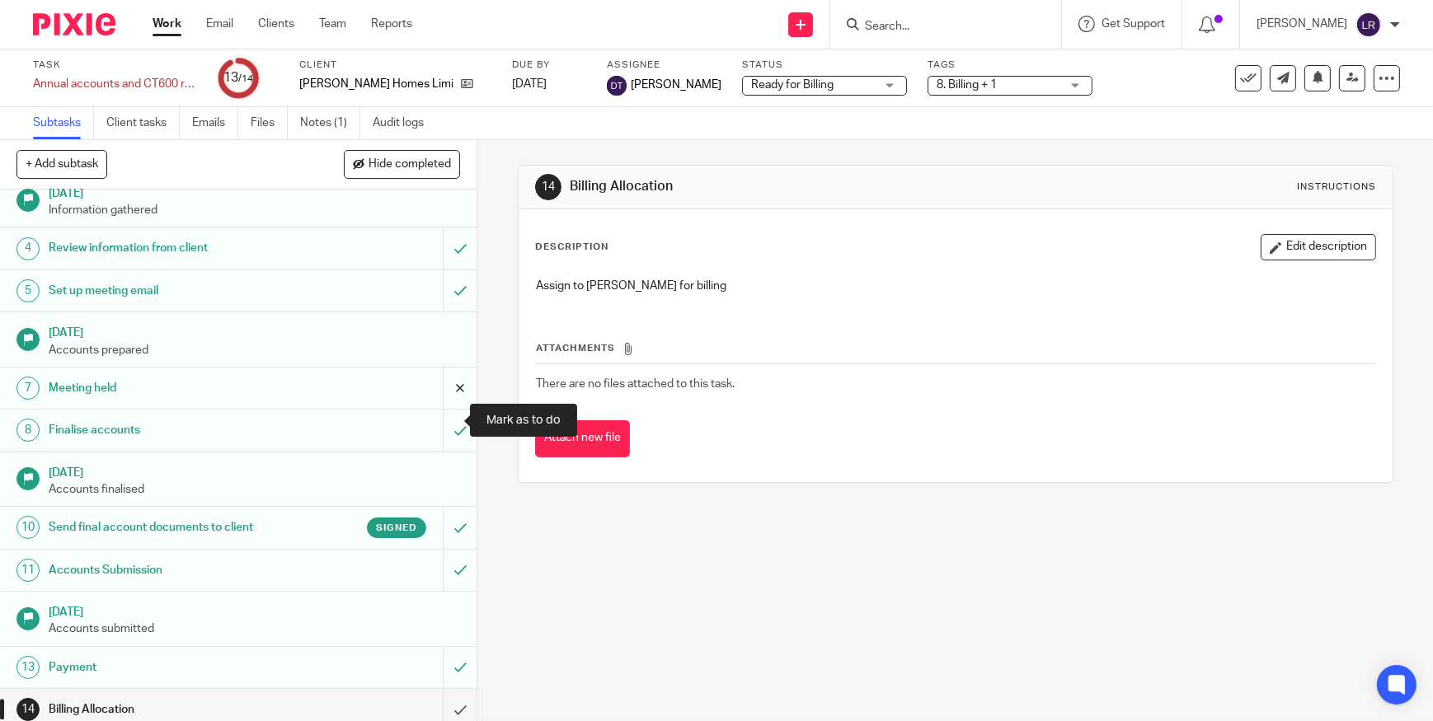
scroll to position [110, 0]
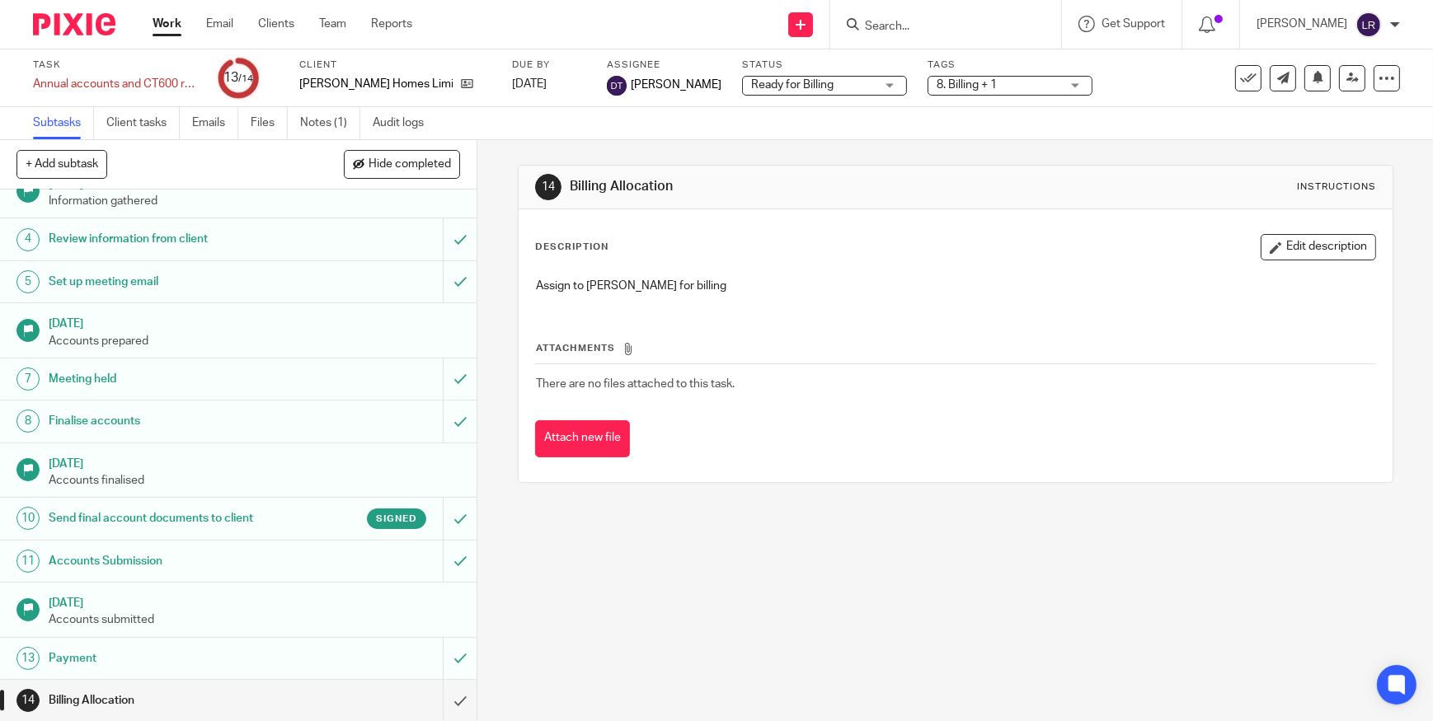
click at [961, 87] on span "8. Billing + 1" at bounding box center [967, 85] width 60 height 12
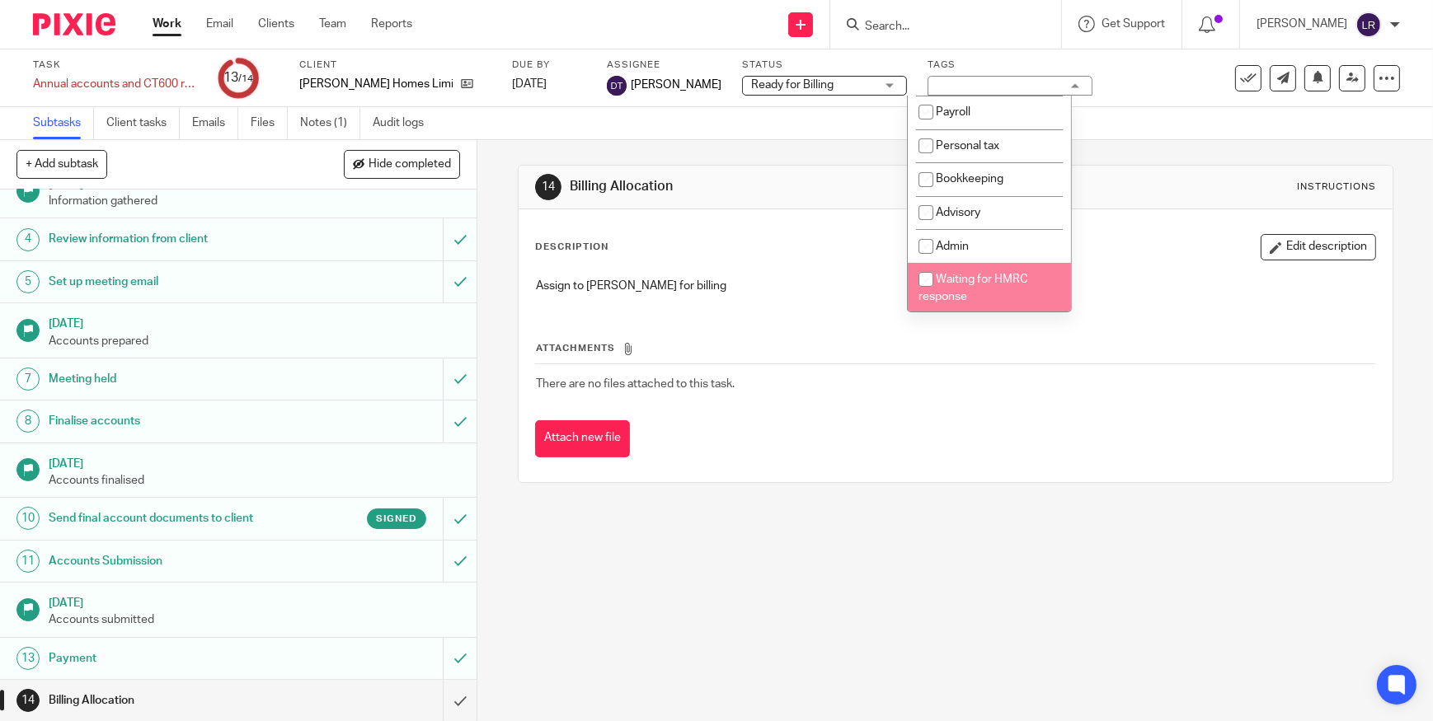
scroll to position [674, 0]
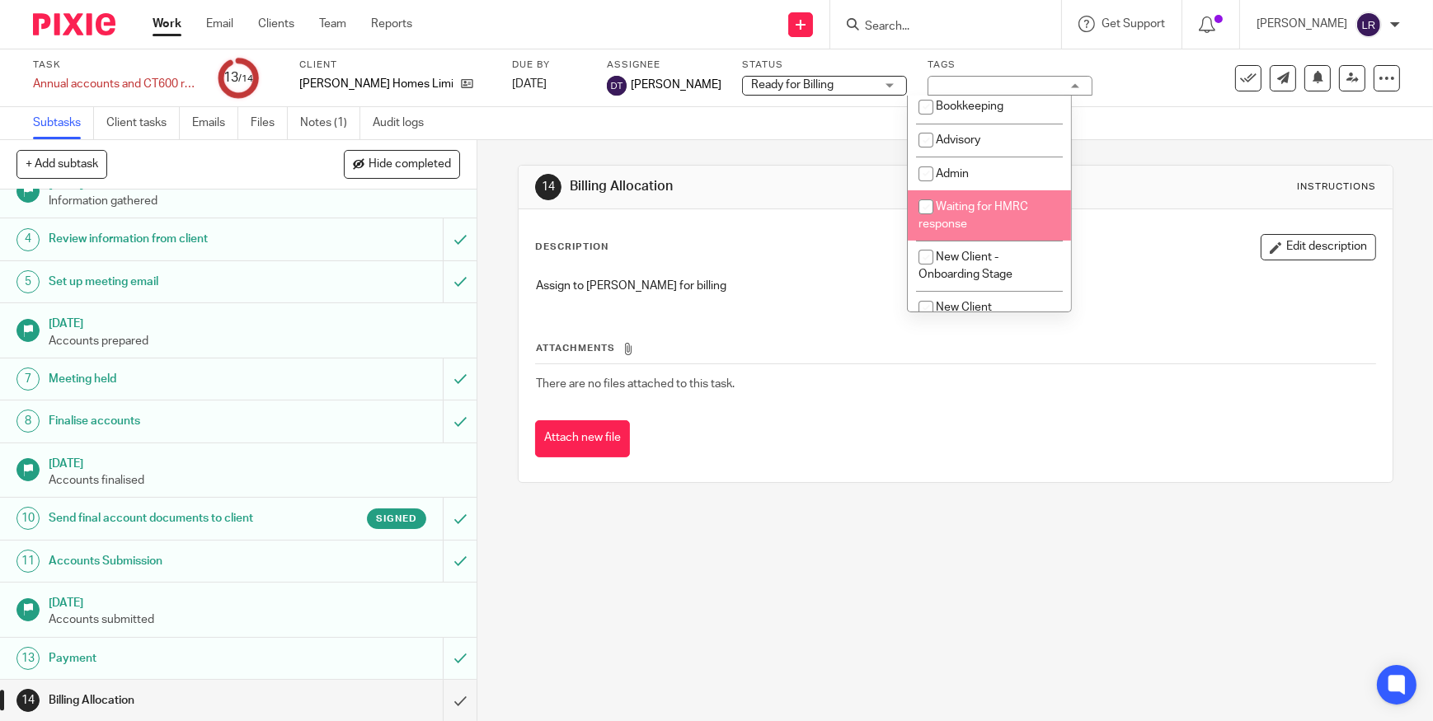
click at [943, 557] on div "14 Billing Allocation Instructions Description Edit description Assign to [PERS…" at bounding box center [955, 430] width 956 height 581
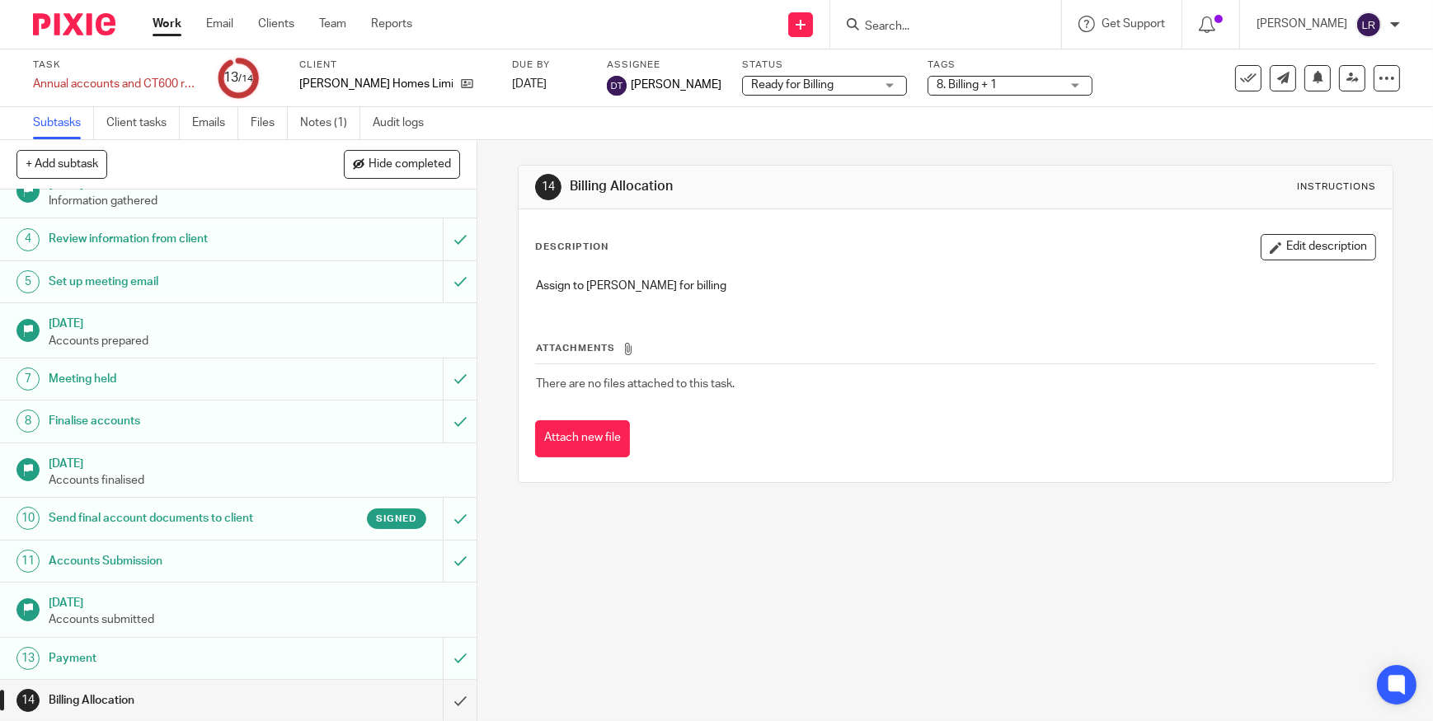
click at [69, 29] on img at bounding box center [74, 24] width 82 height 22
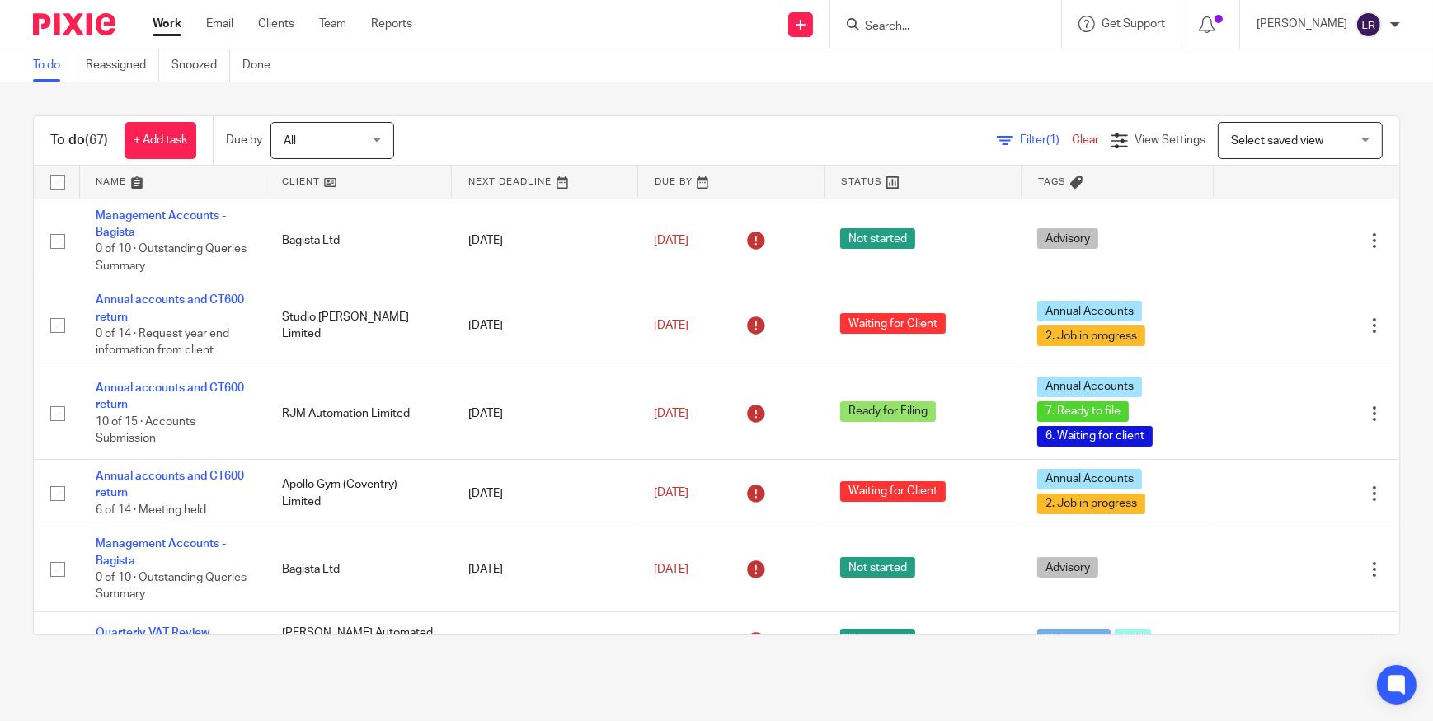
click at [921, 23] on input "Search" at bounding box center [937, 27] width 148 height 15
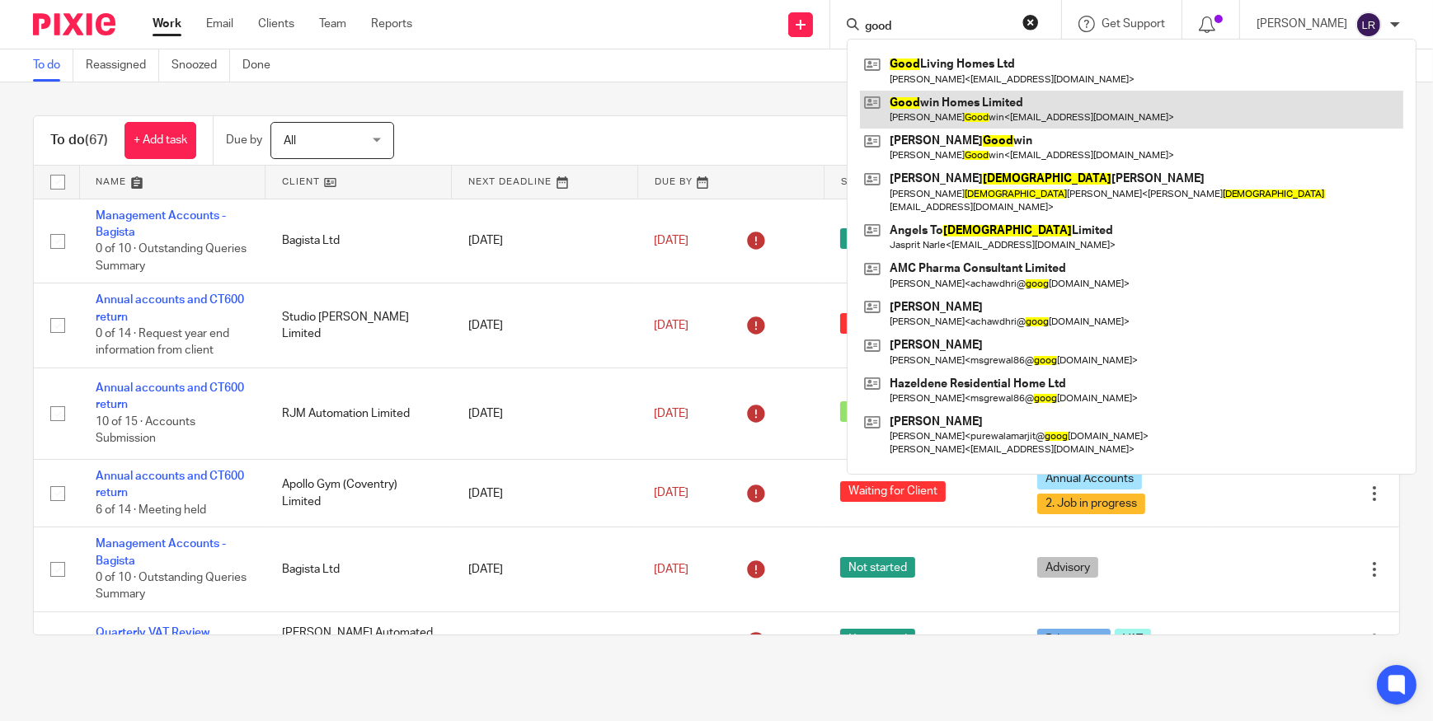
type input "good"
click at [935, 101] on link at bounding box center [1131, 110] width 543 height 38
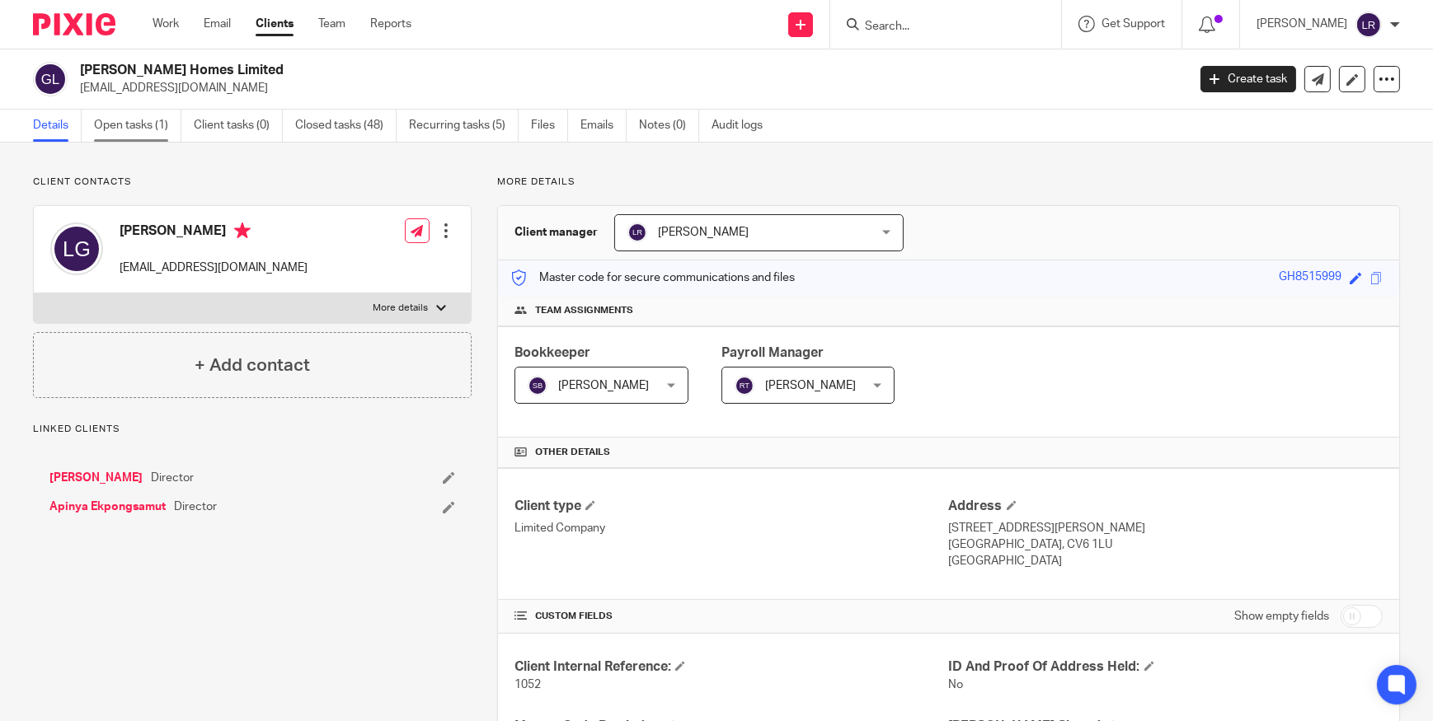
click at [115, 121] on link "Open tasks (1)" at bounding box center [137, 126] width 87 height 32
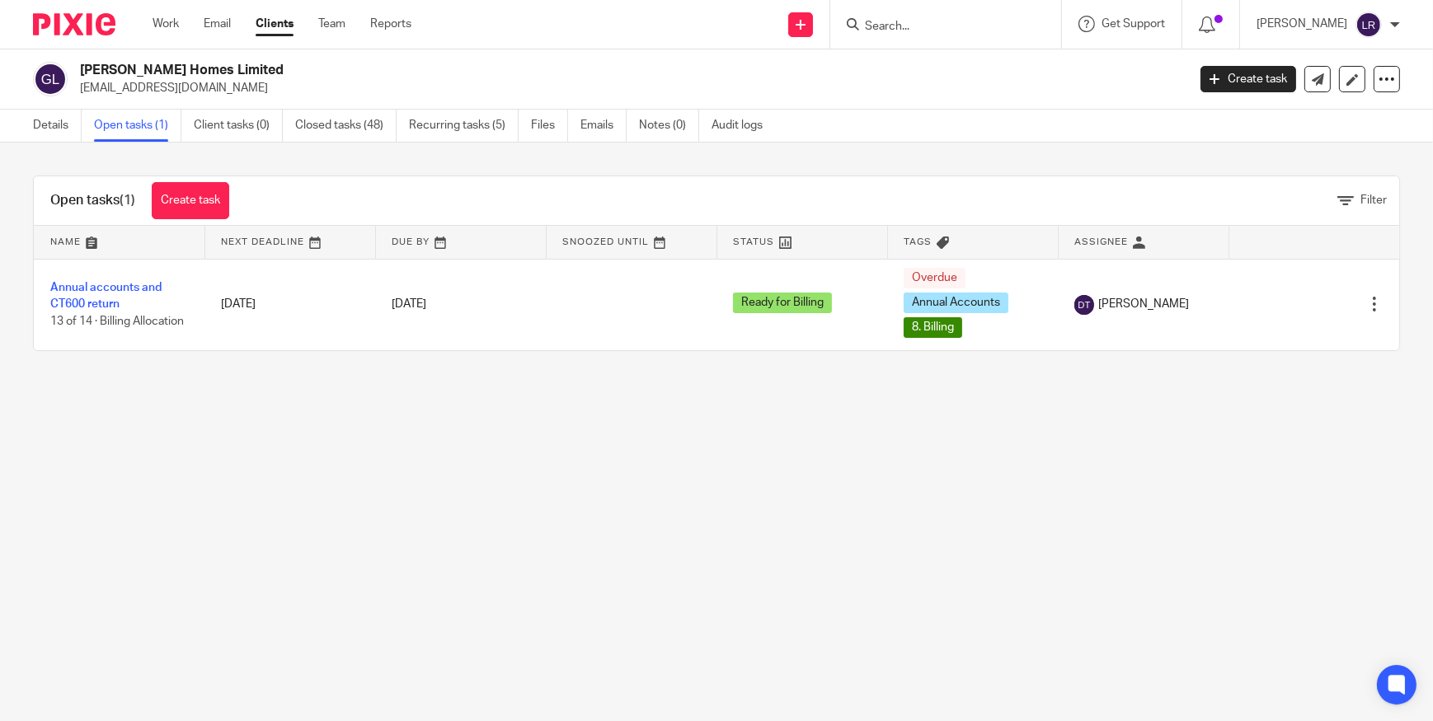
click at [63, 27] on img at bounding box center [74, 24] width 82 height 22
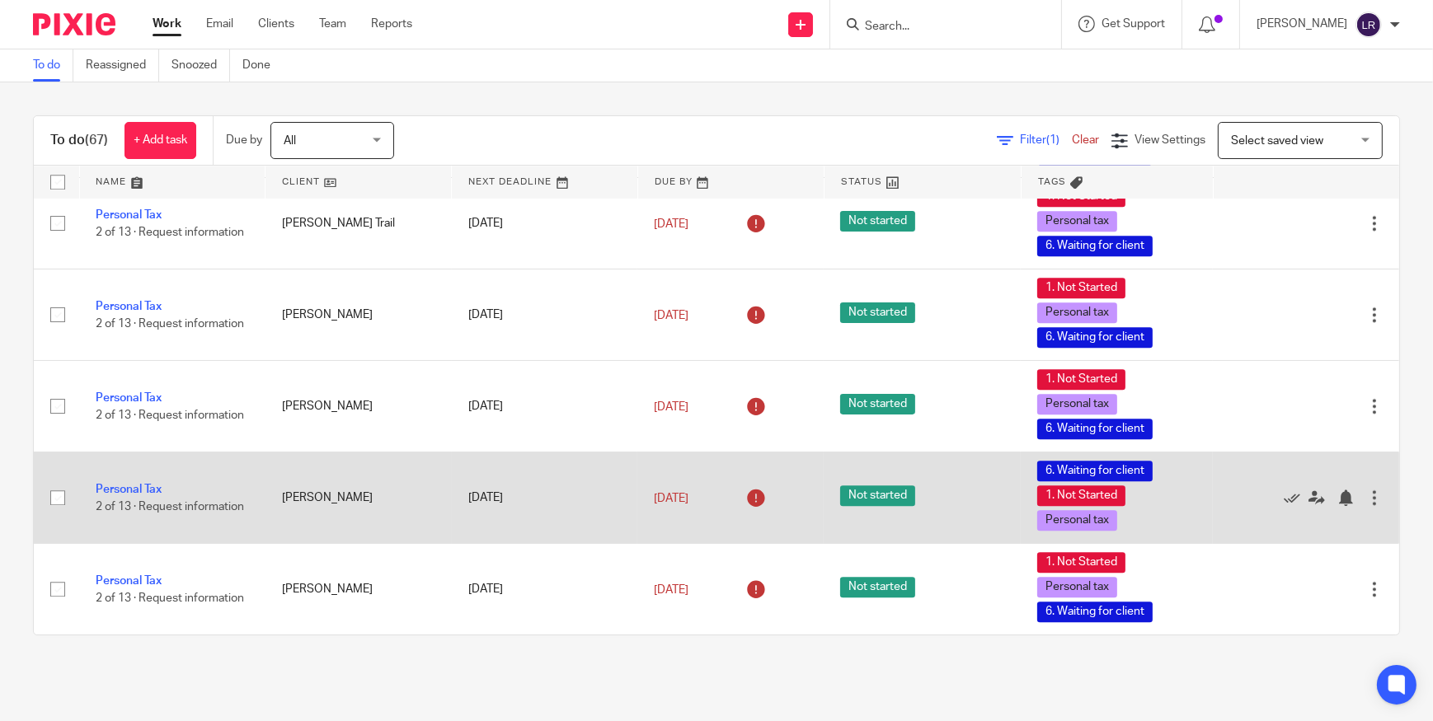
scroll to position [5266, 0]
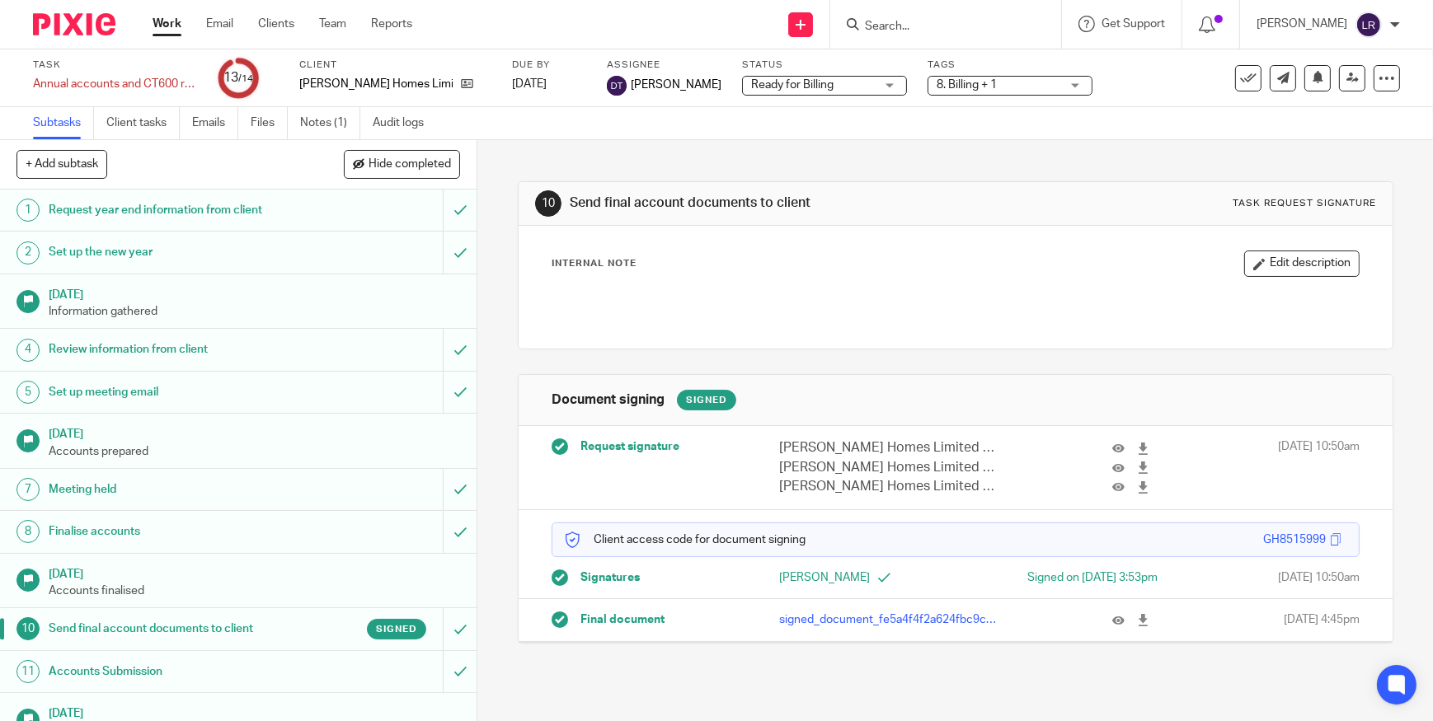
click at [72, 16] on img at bounding box center [74, 24] width 82 height 22
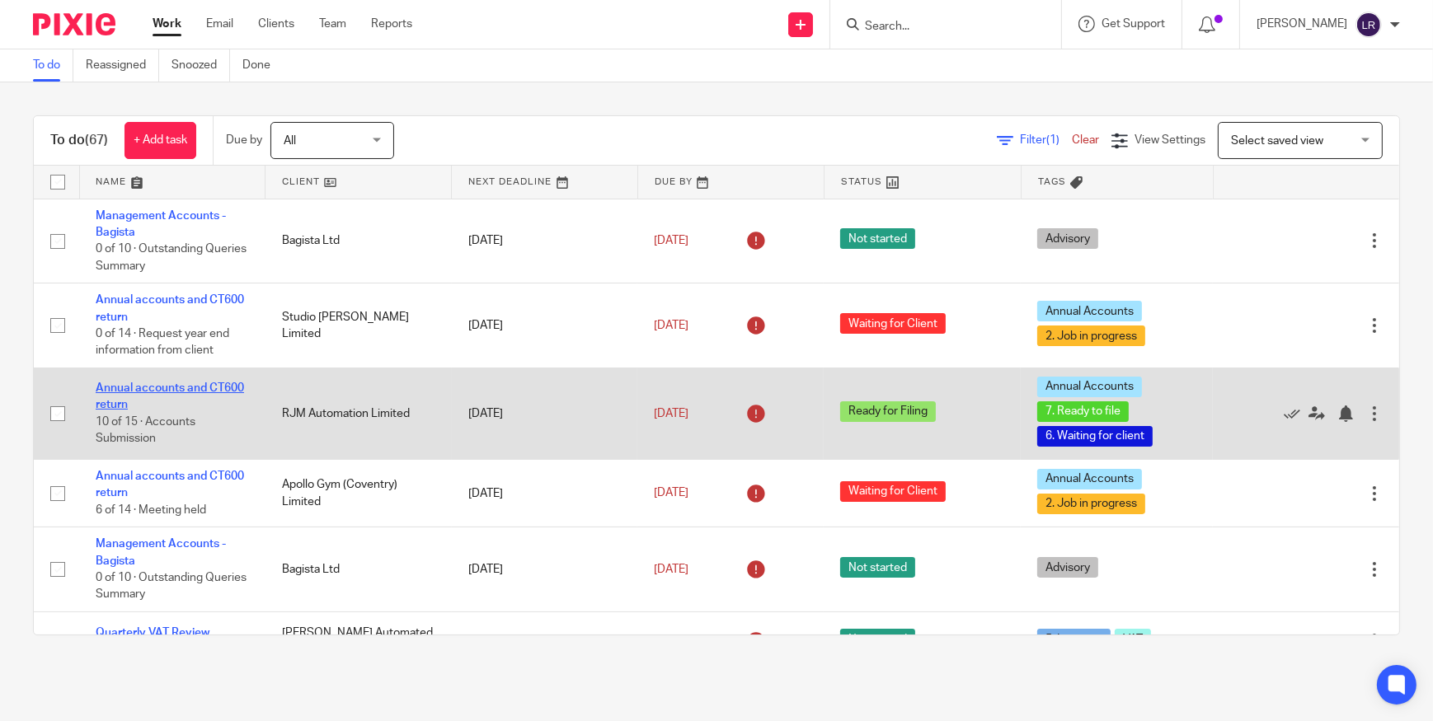
click at [165, 388] on link "Annual accounts and CT600 return" at bounding box center [170, 397] width 148 height 28
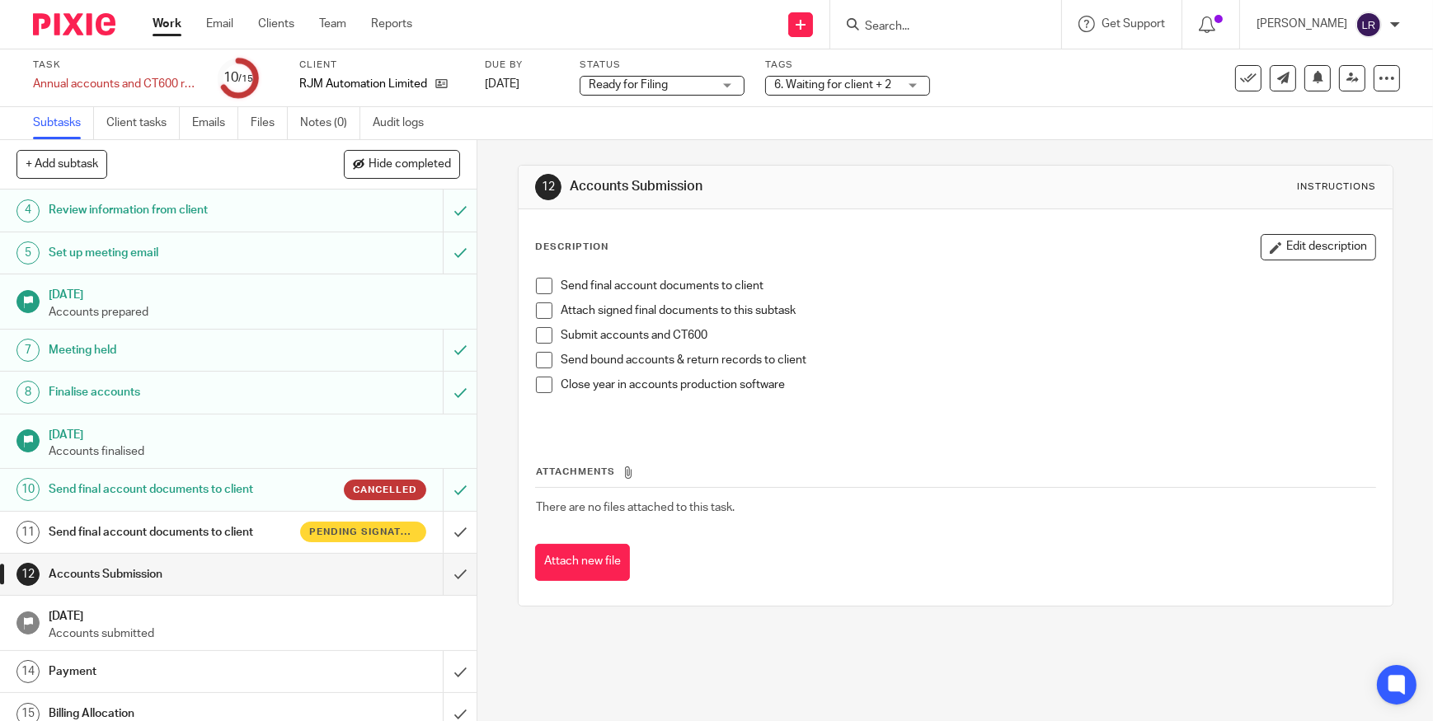
scroll to position [153, 0]
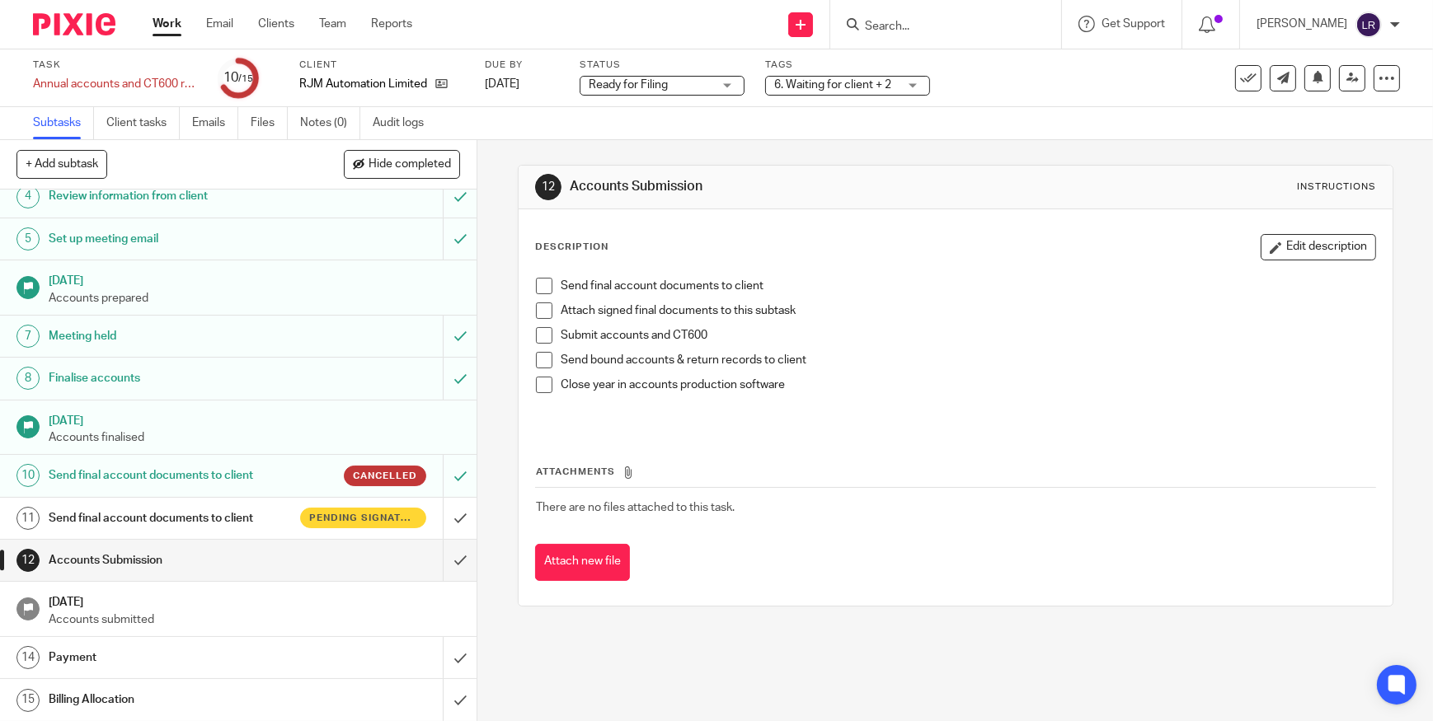
click at [270, 515] on h1 "Send final account documents to client" at bounding box center [175, 518] width 252 height 25
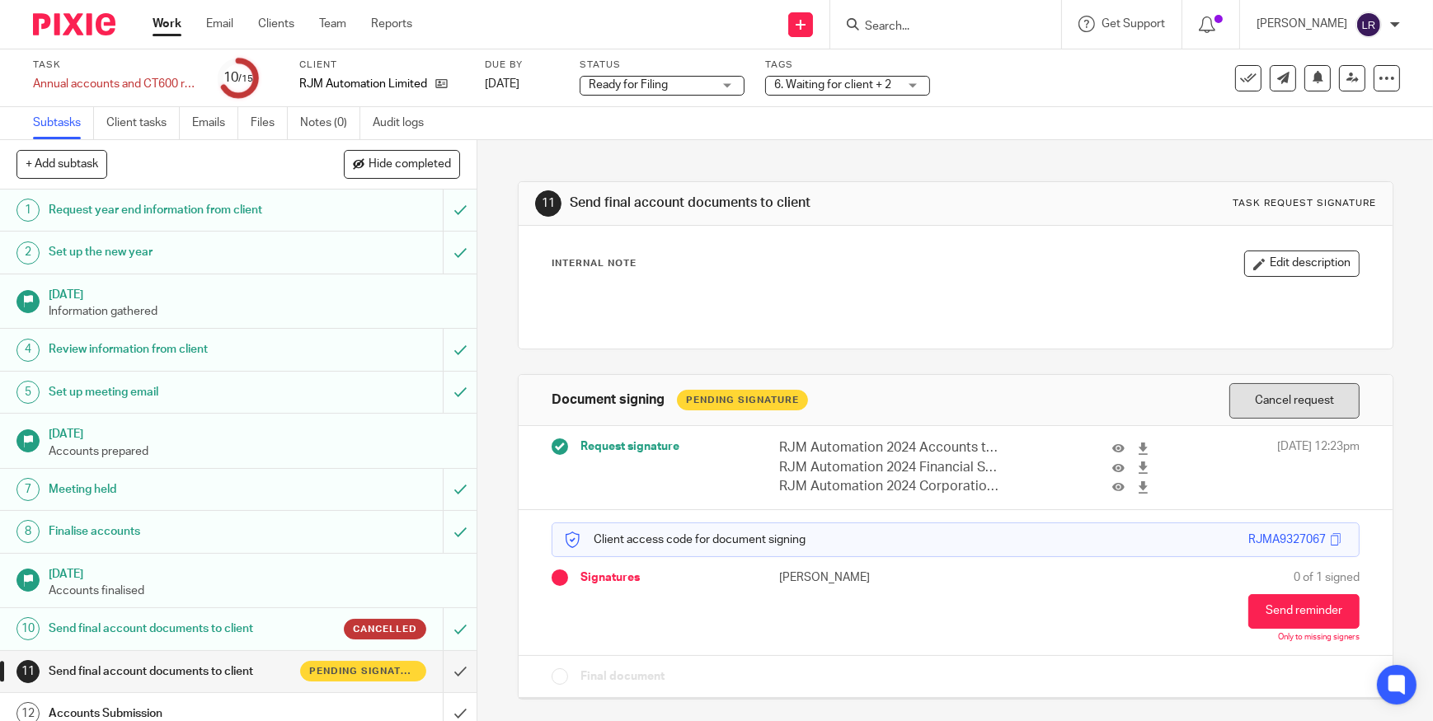
click at [1271, 411] on button "Cancel request" at bounding box center [1294, 400] width 130 height 35
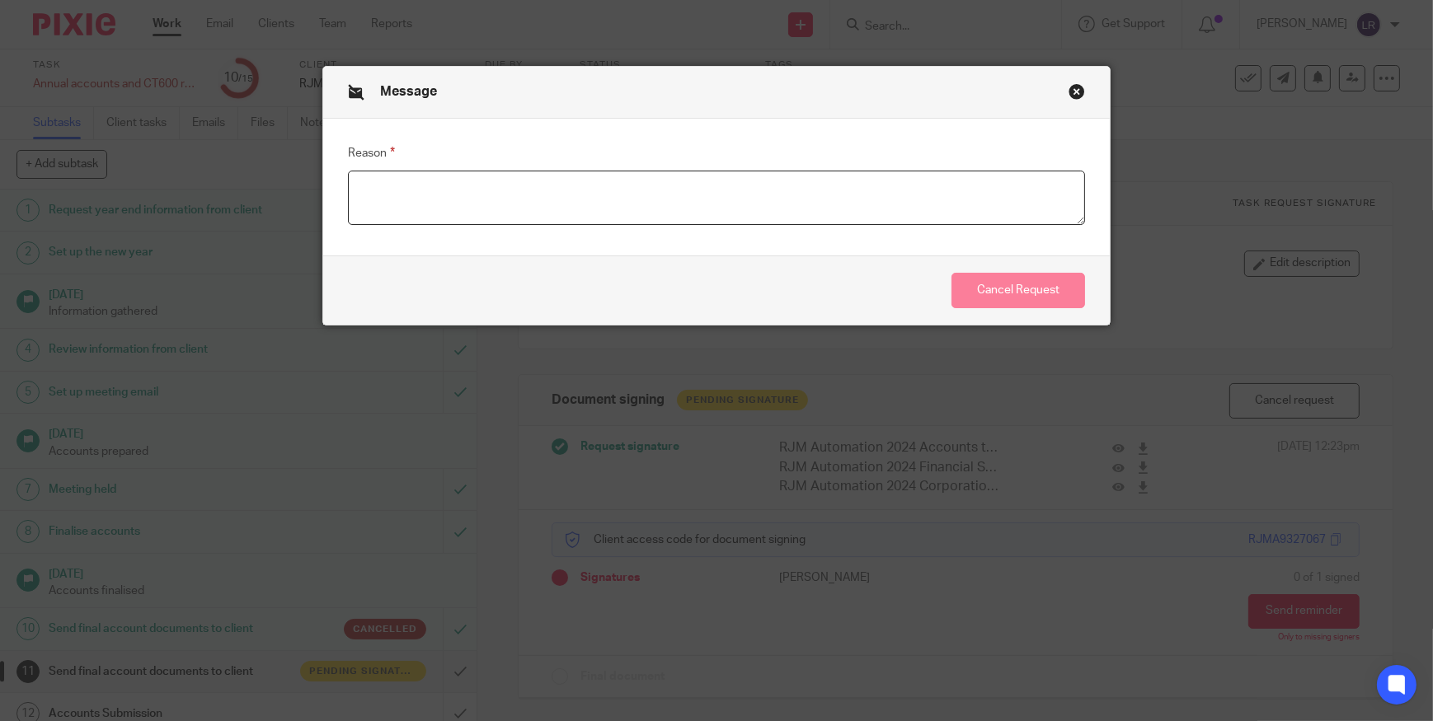
click at [557, 208] on textarea "Reason" at bounding box center [716, 198] width 737 height 54
click at [456, 198] on textarea "Dividend payments to be change" at bounding box center [716, 198] width 737 height 54
click at [572, 189] on textarea "Dividend payment to be change" at bounding box center [716, 198] width 737 height 54
click at [453, 186] on textarea "Dividend payment to be changed as per phone conversation on [DATE]" at bounding box center [716, 198] width 737 height 54
type textarea "Dividend payment to be changed as per phone conversation on [DATE]"
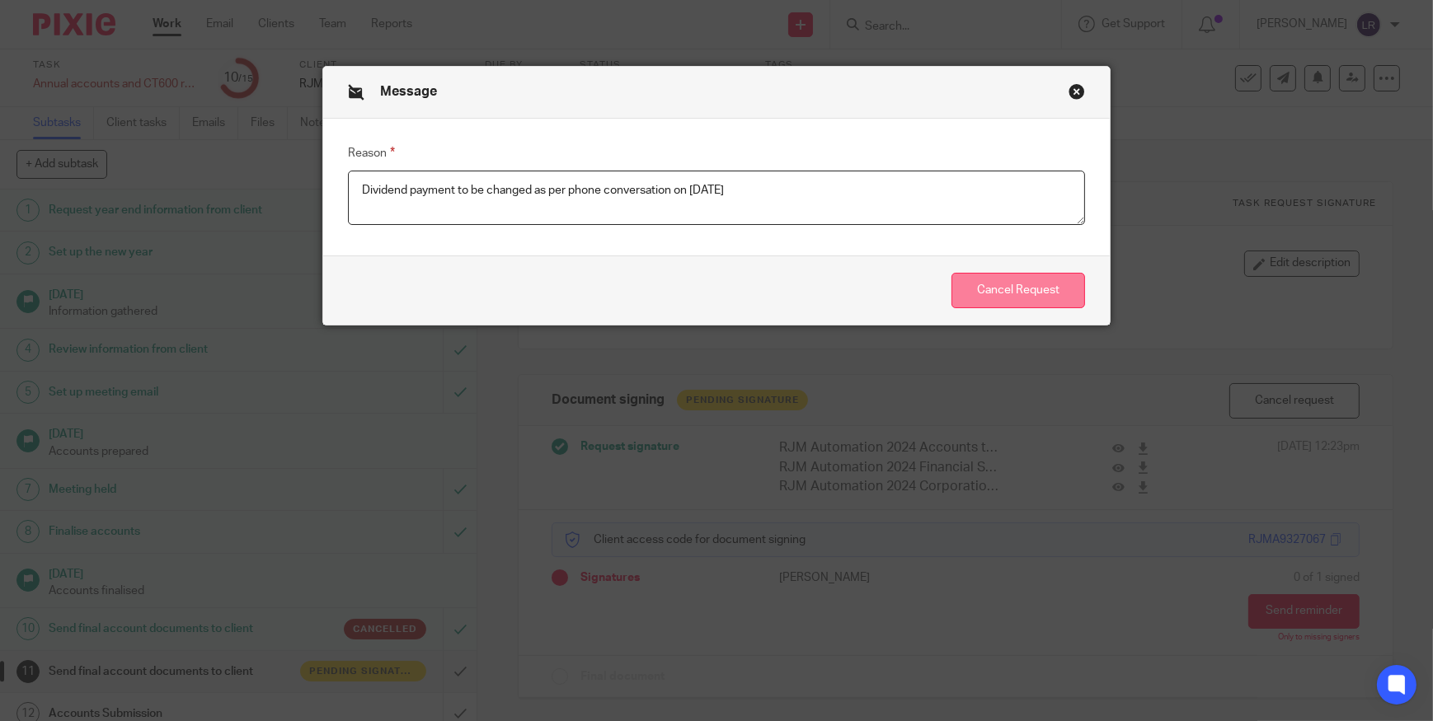
click at [1039, 294] on button "Cancel Request" at bounding box center [1019, 290] width 134 height 35
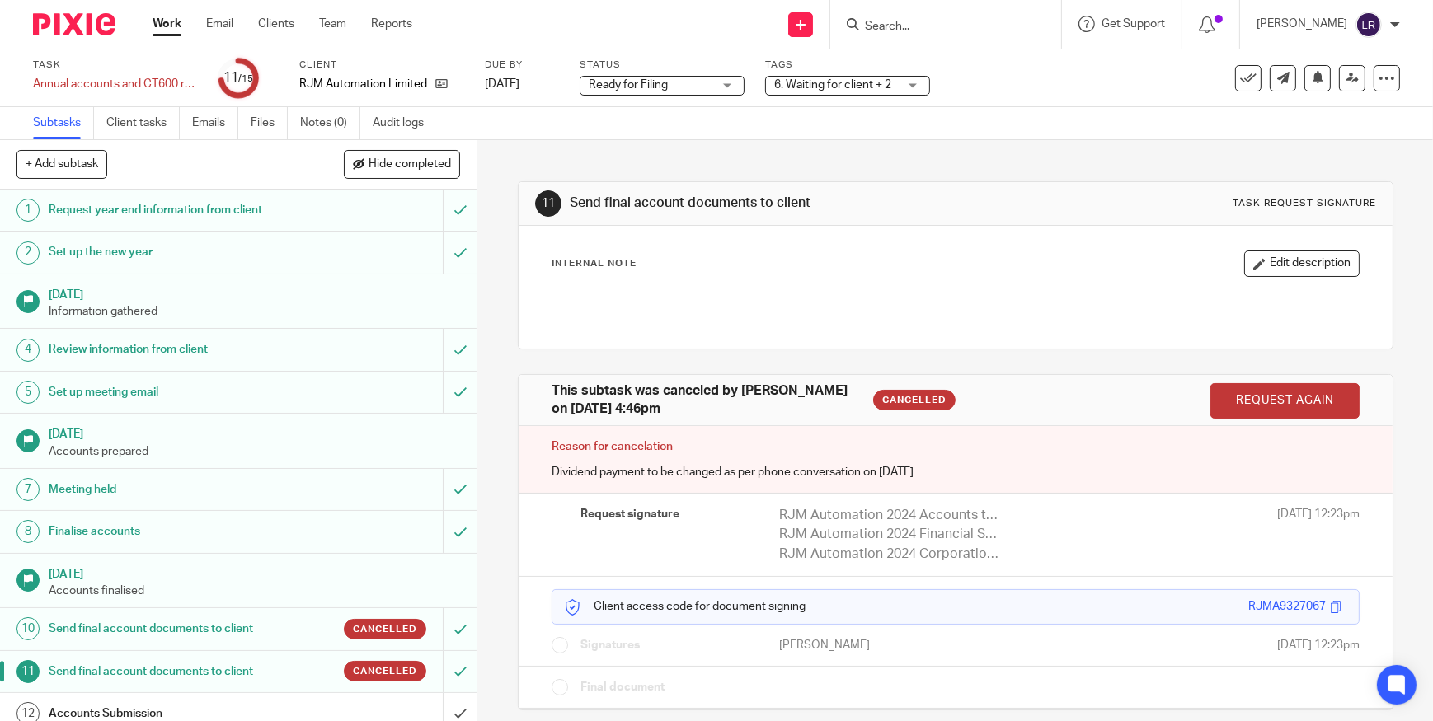
click at [74, 30] on img at bounding box center [74, 24] width 82 height 22
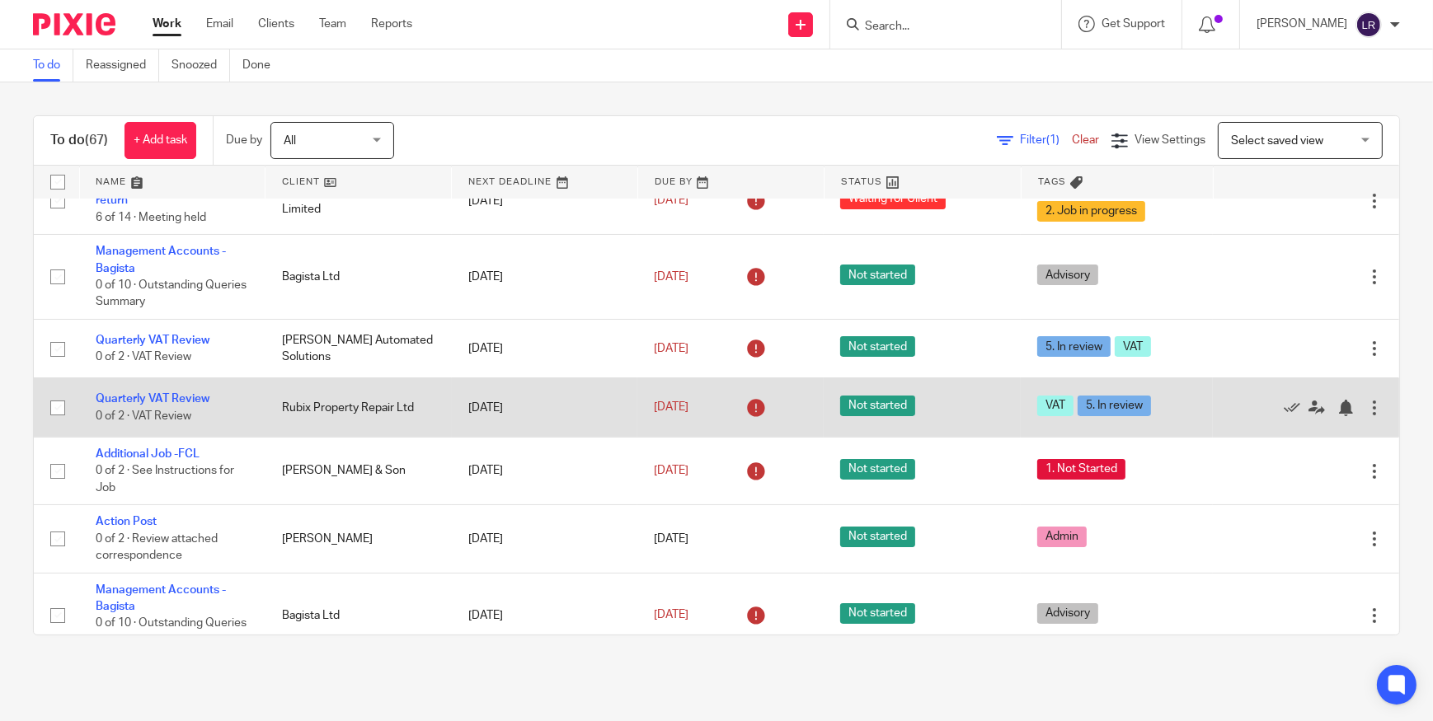
scroll to position [299, 0]
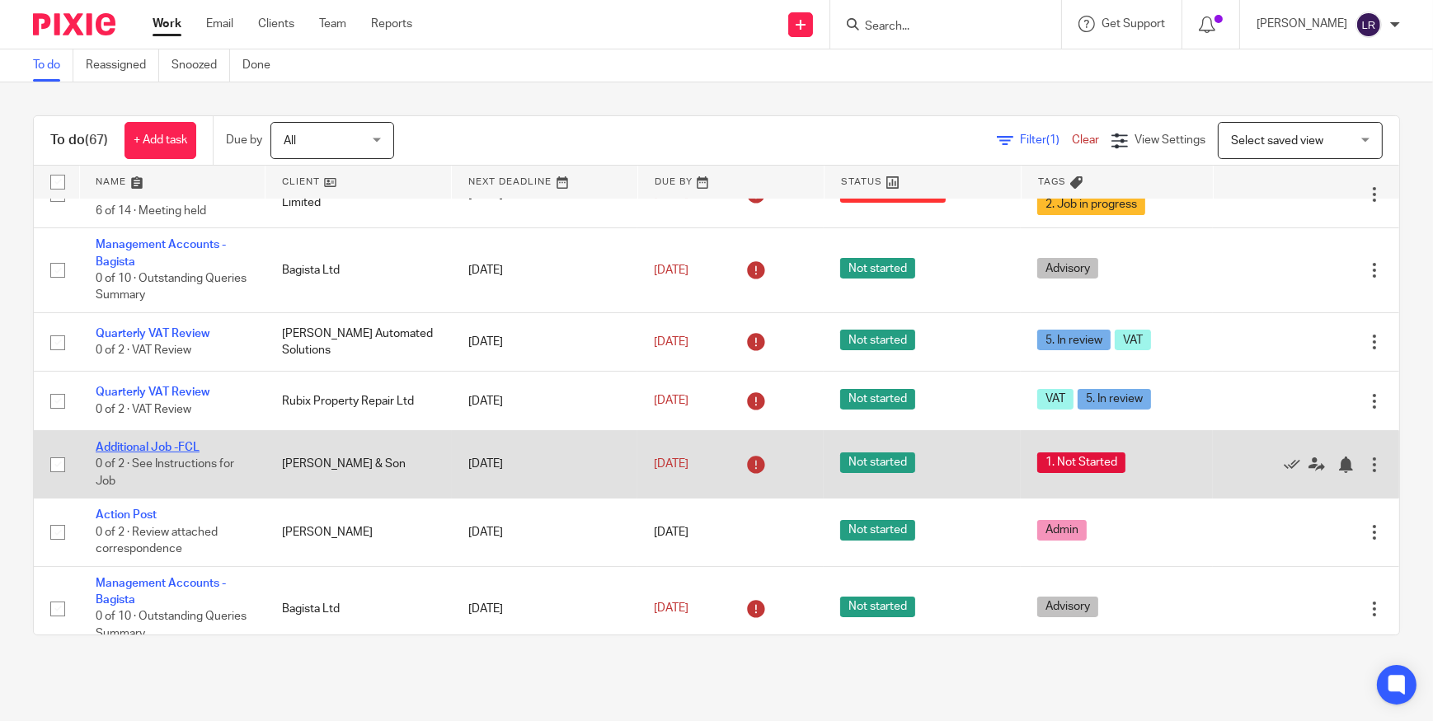
click at [157, 445] on link "Additional Job -FCL" at bounding box center [148, 448] width 104 height 12
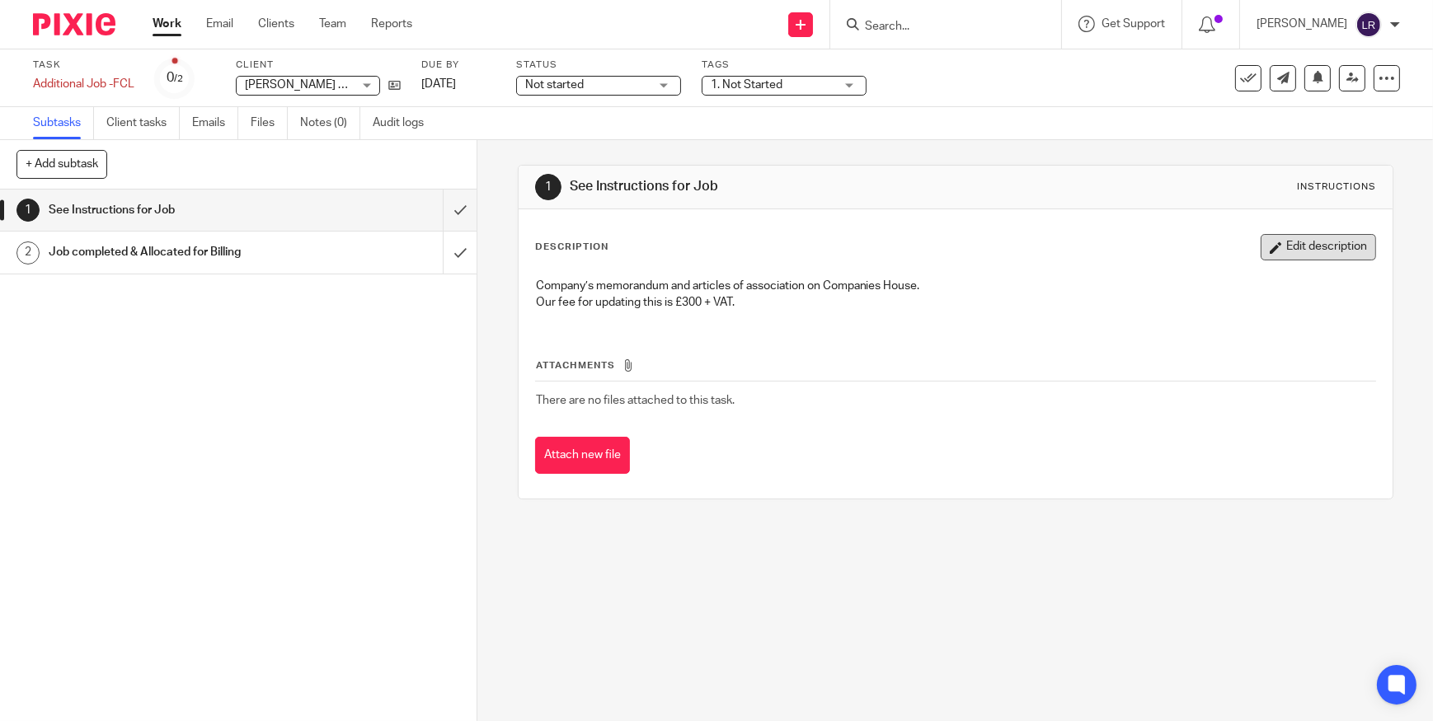
click at [1300, 247] on button "Edit description" at bounding box center [1318, 247] width 115 height 26
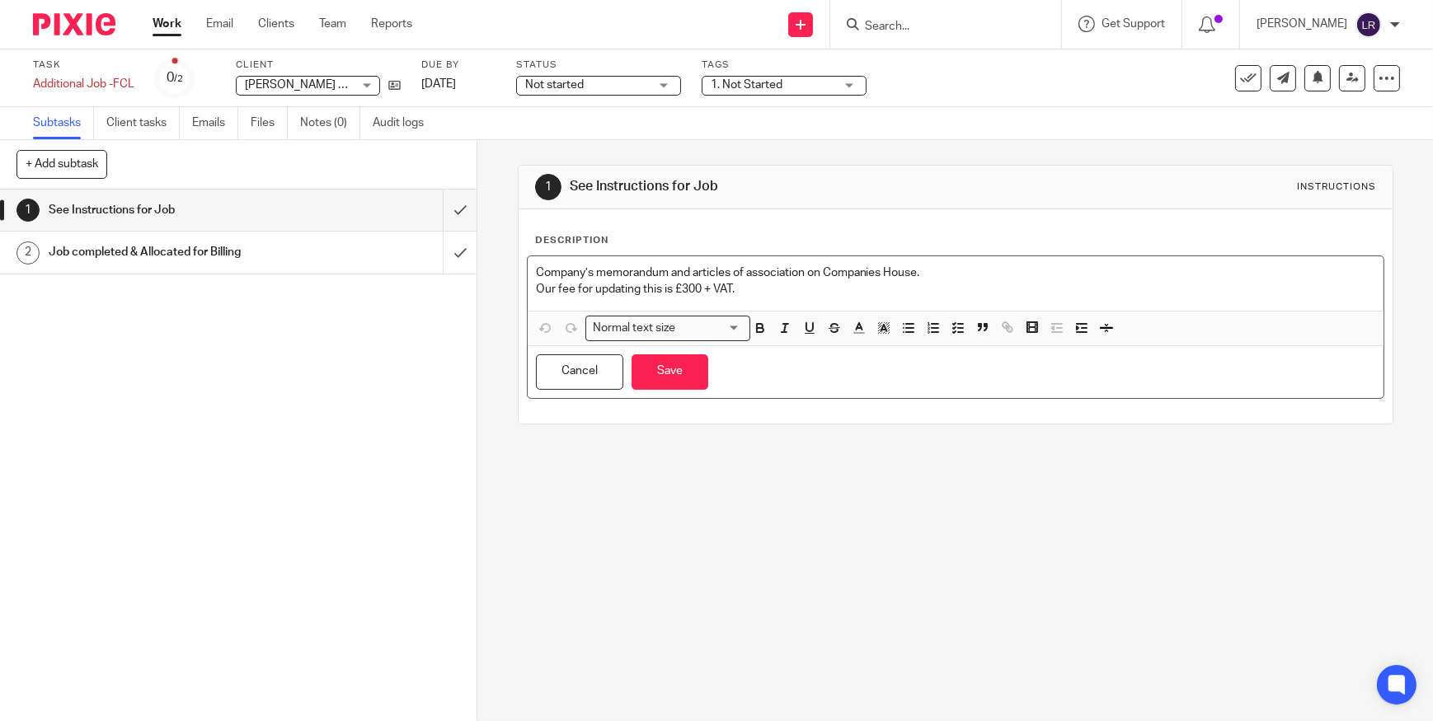
click at [783, 279] on p "Company’s memorandum and articles of association on Companies House." at bounding box center [955, 273] width 839 height 16
click at [773, 288] on p "Our fee for updating this is £300 + VAT." at bounding box center [955, 289] width 839 height 16
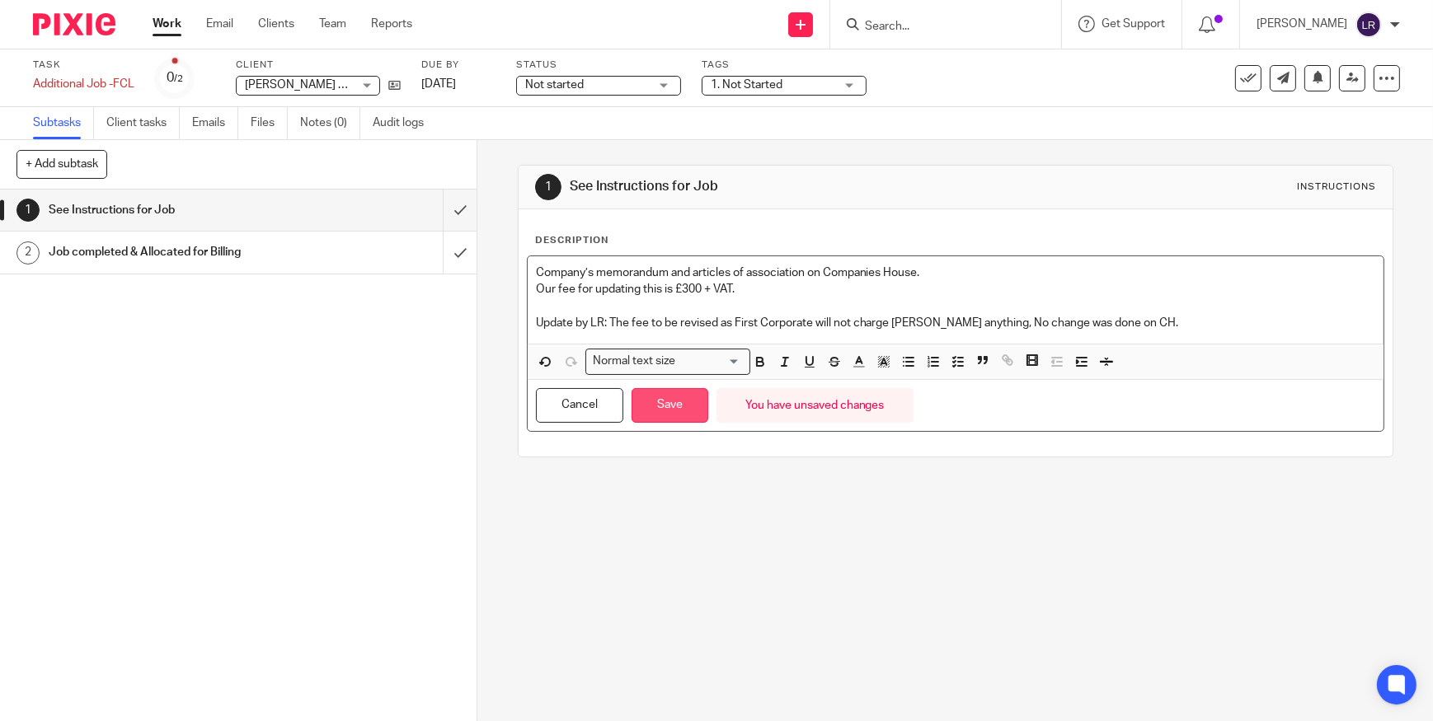
click at [679, 411] on button "Save" at bounding box center [670, 405] width 77 height 35
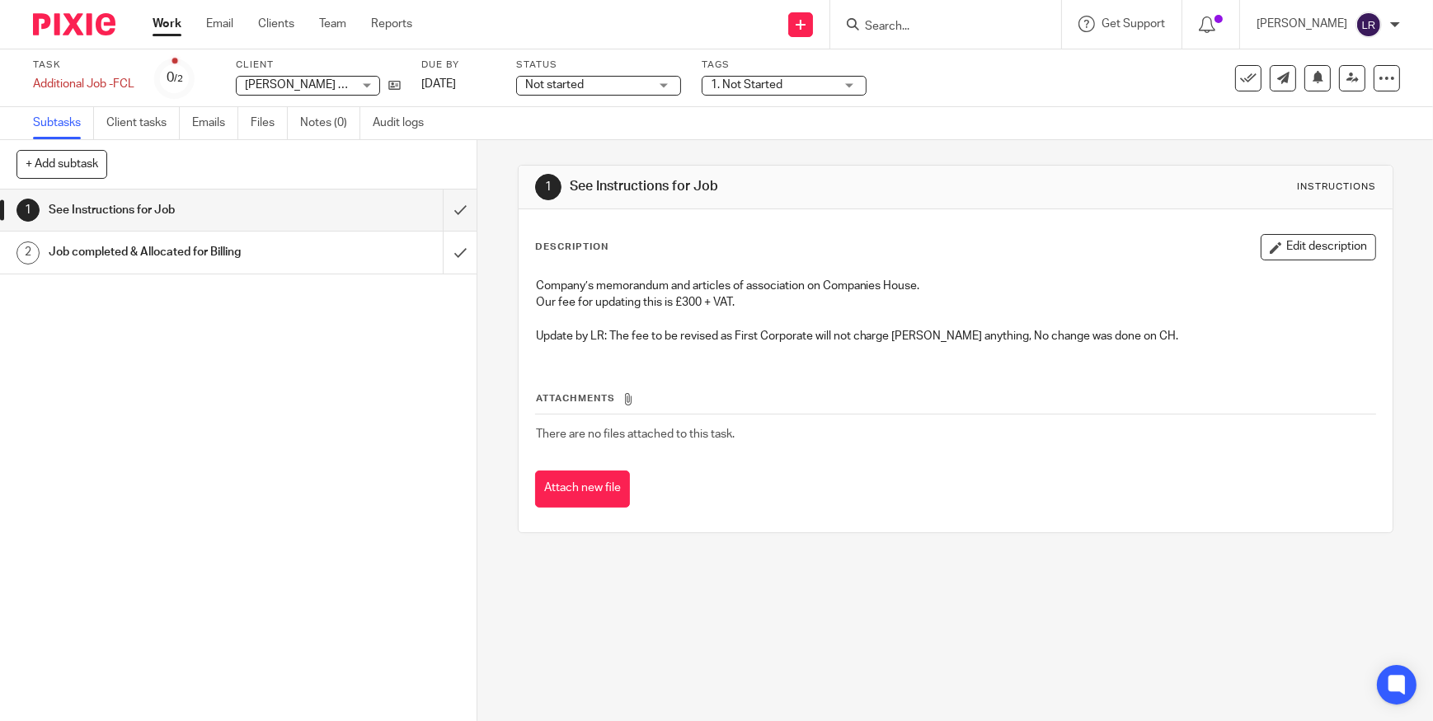
click at [1281, 253] on button "Edit description" at bounding box center [1318, 247] width 115 height 26
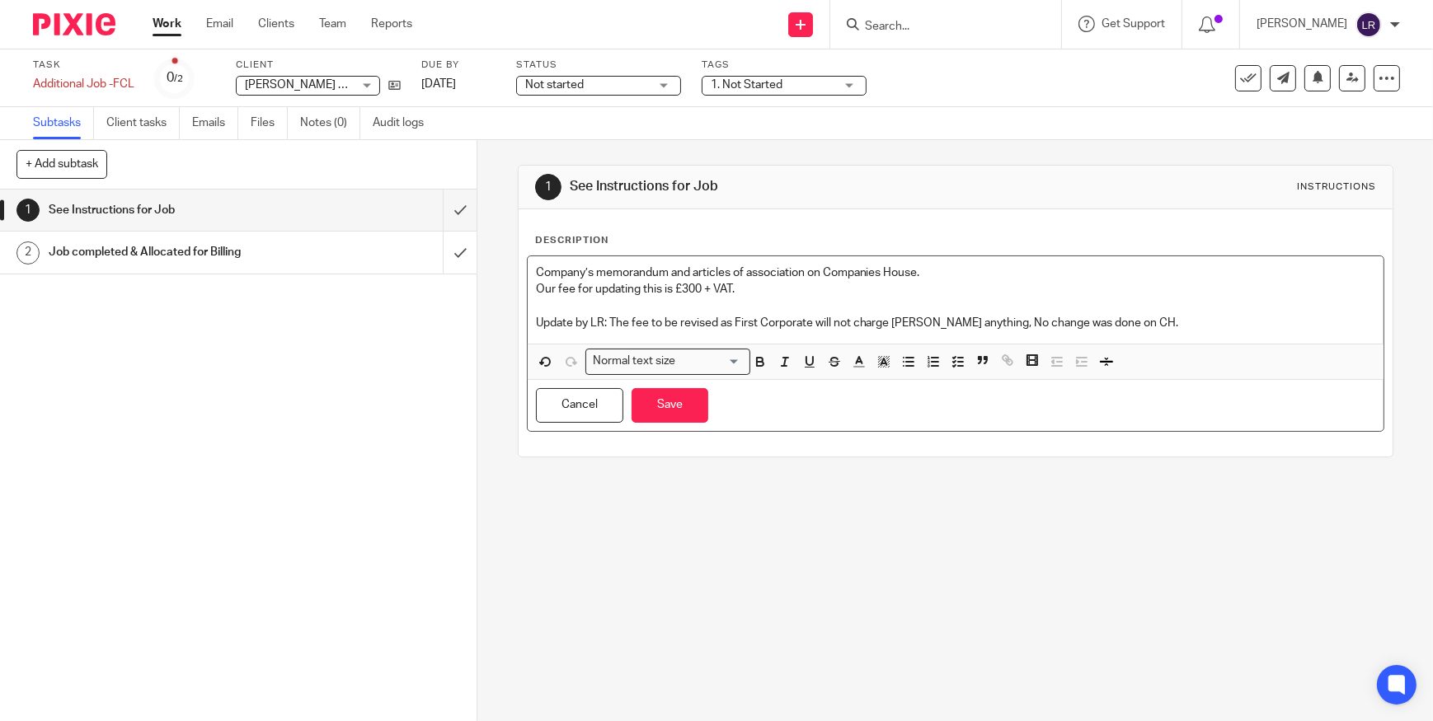
click at [1162, 322] on p "Update by LR: The fee to be revised as First Corporate will not charge [PERSON_…" at bounding box center [955, 323] width 839 height 16
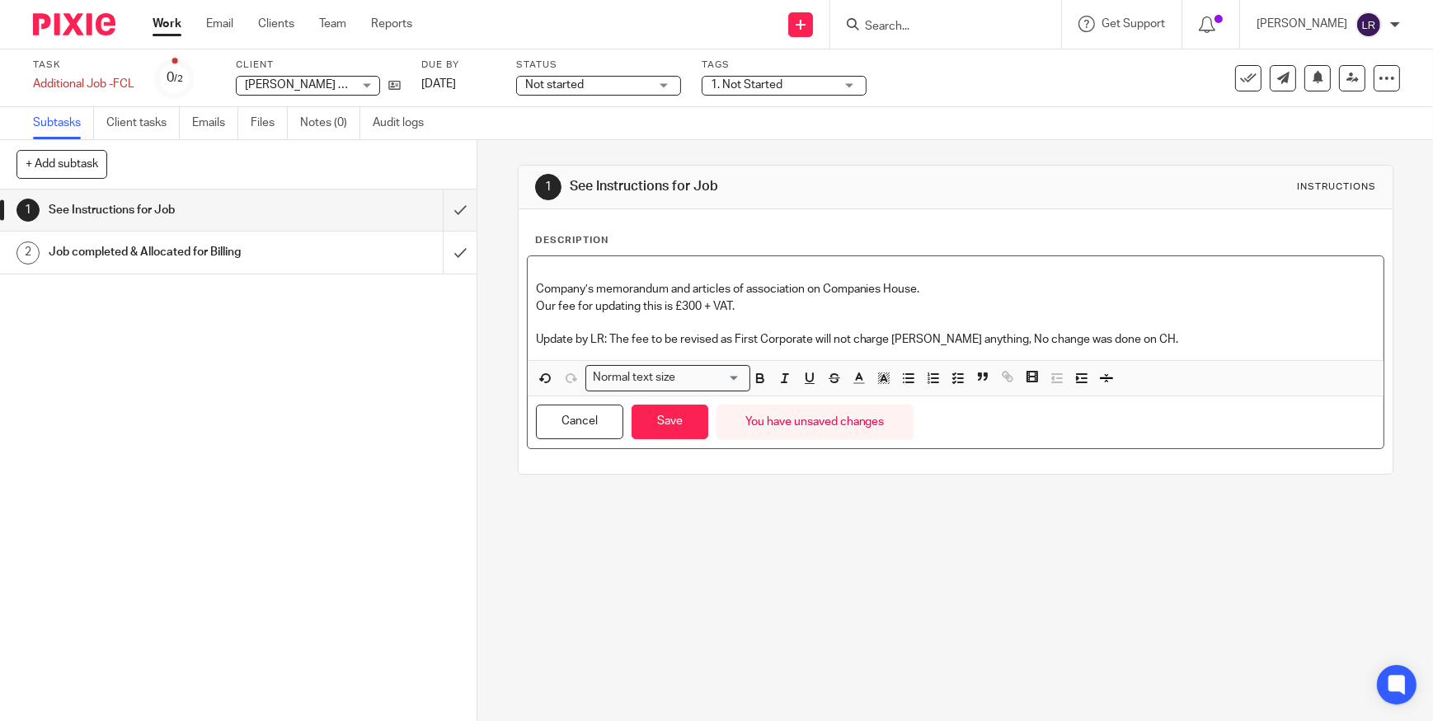
click at [1201, 347] on p "Update by LR: The fee to be revised as First Corporate will not charge [PERSON_…" at bounding box center [955, 339] width 839 height 16
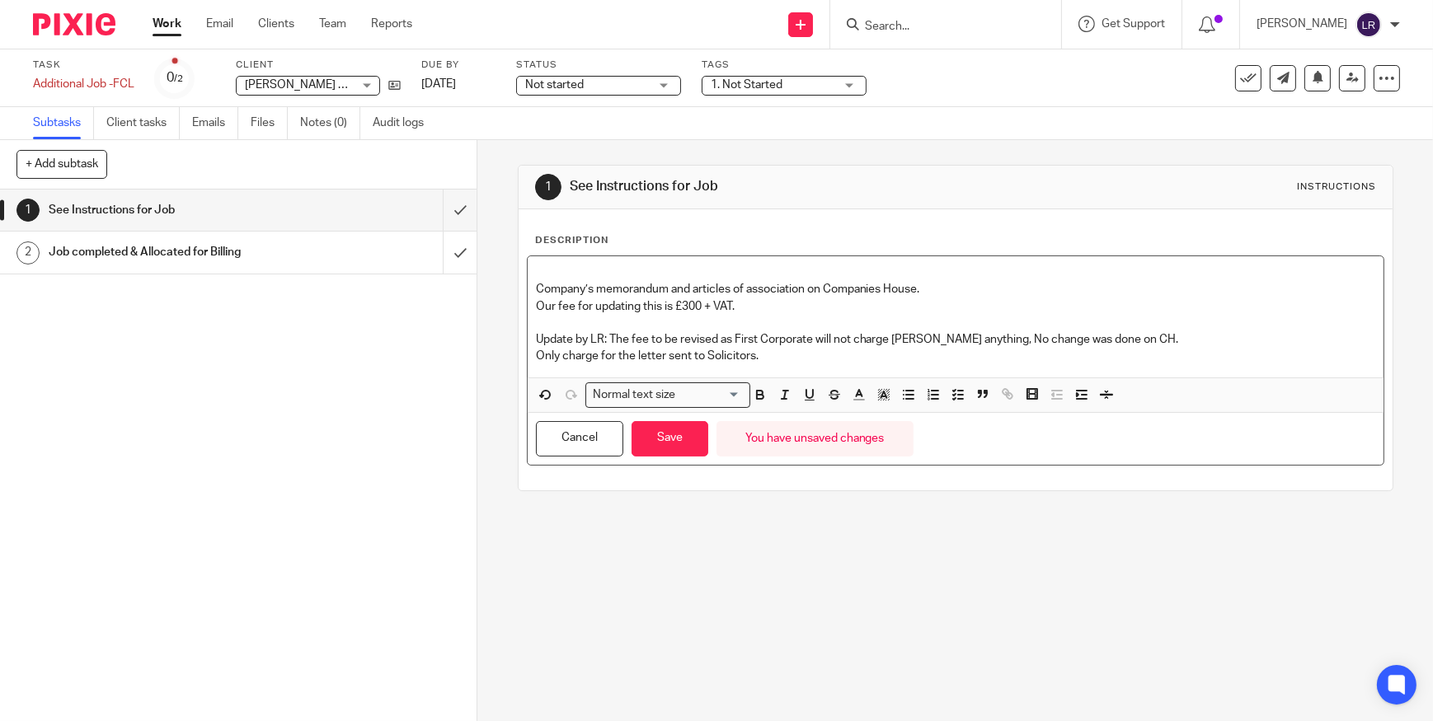
click at [536, 287] on p "Company’s memorandum and articles of association on Companies House." at bounding box center [955, 289] width 839 height 16
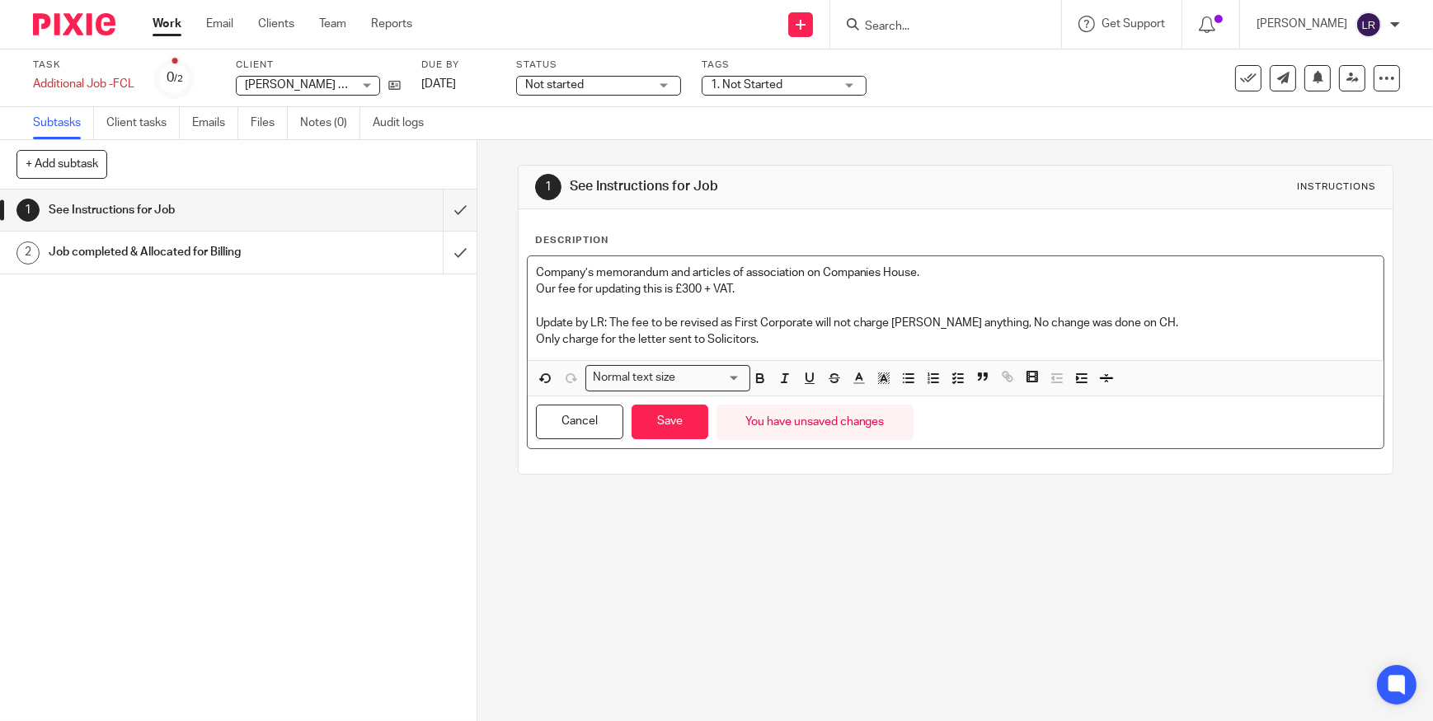
click at [802, 345] on p "Only charge for the letter sent to Solicitors." at bounding box center [955, 339] width 839 height 16
click at [676, 425] on button "Save" at bounding box center [670, 422] width 77 height 35
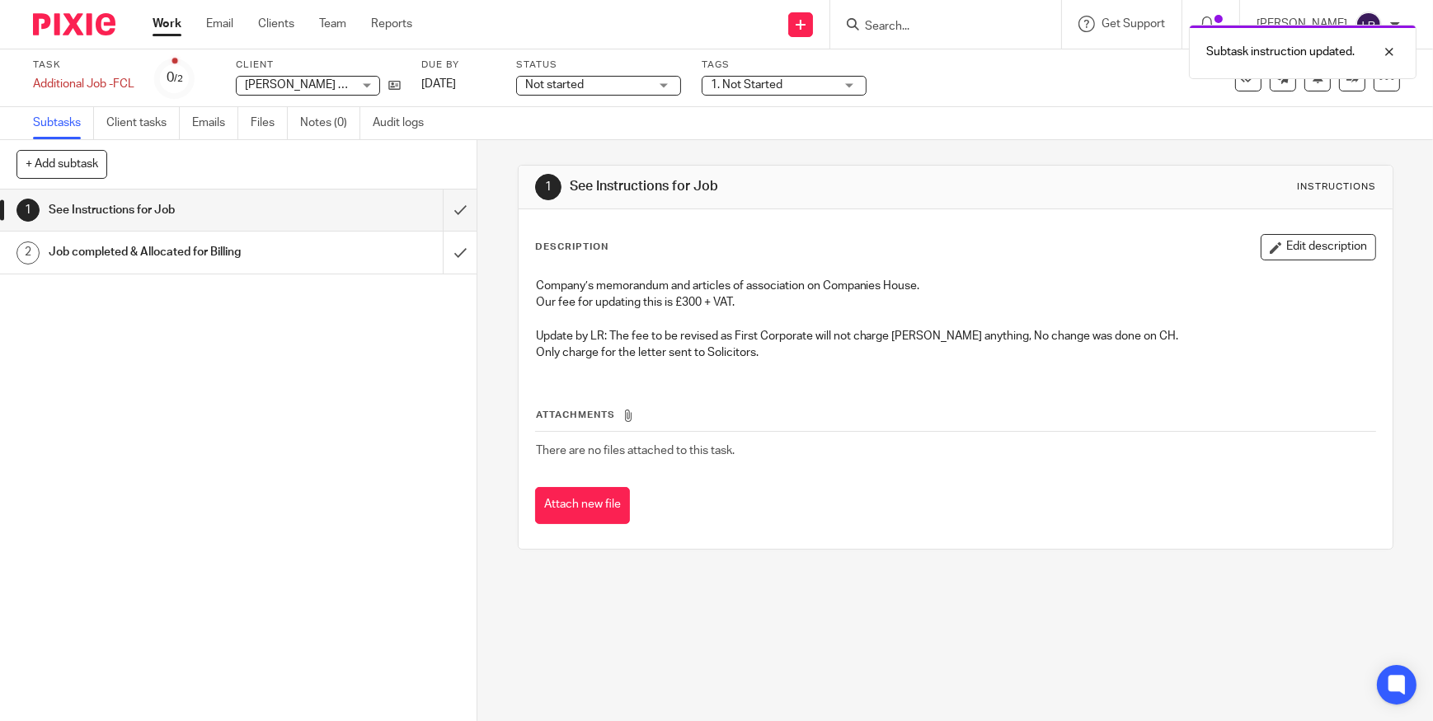
drag, startPoint x: 62, startPoint y: 34, endPoint x: 74, endPoint y: 36, distance: 12.6
click at [62, 34] on img at bounding box center [74, 24] width 82 height 22
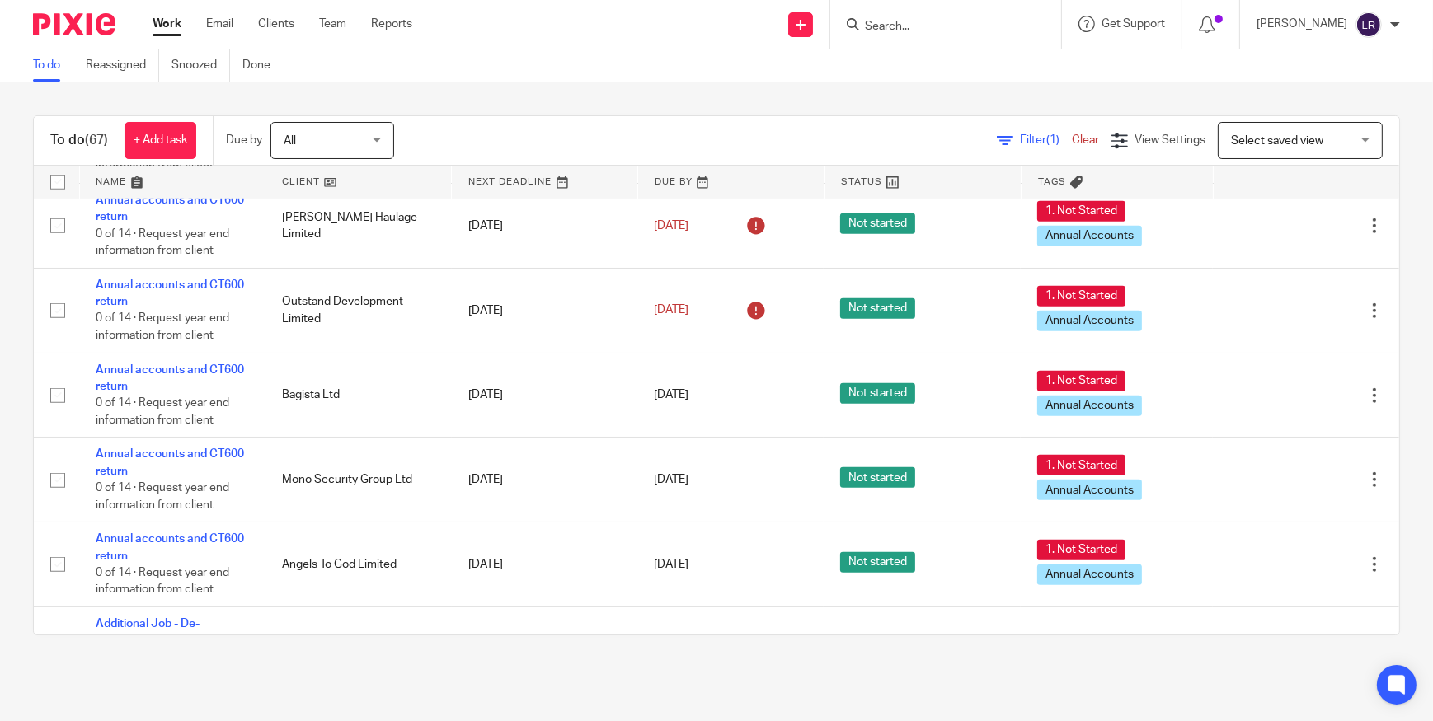
scroll to position [1384, 0]
